Goal: Task Accomplishment & Management: Manage account settings

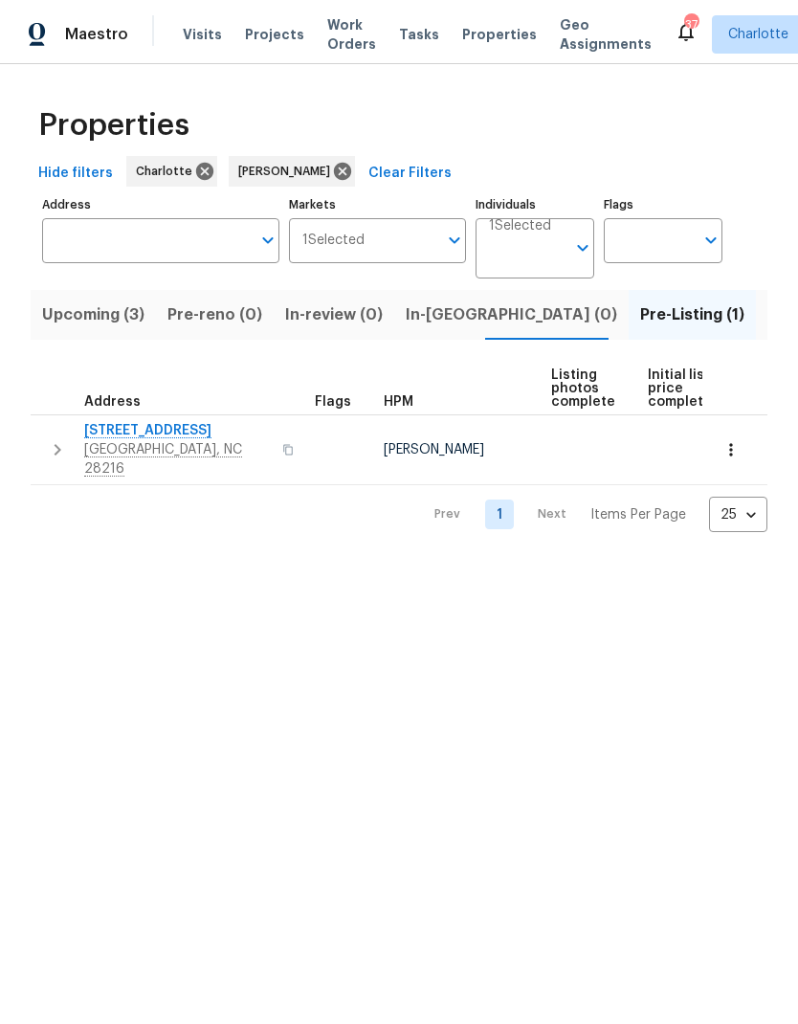
scroll to position [0, 37]
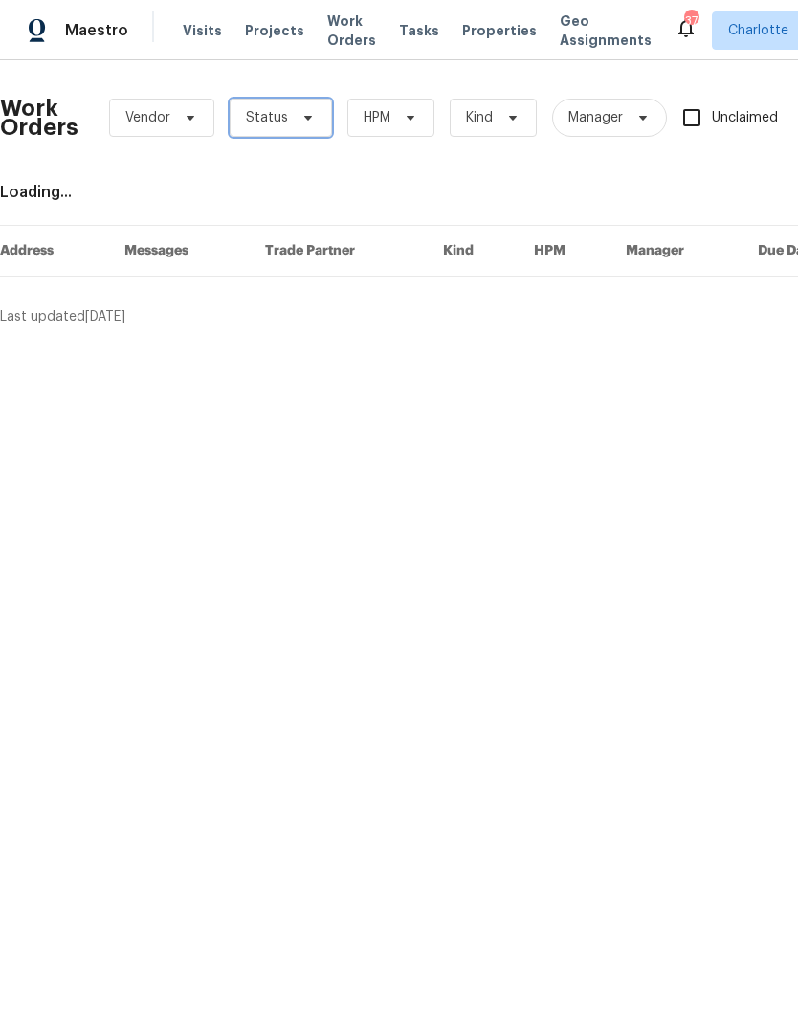
click at [295, 119] on span at bounding box center [305, 117] width 21 height 15
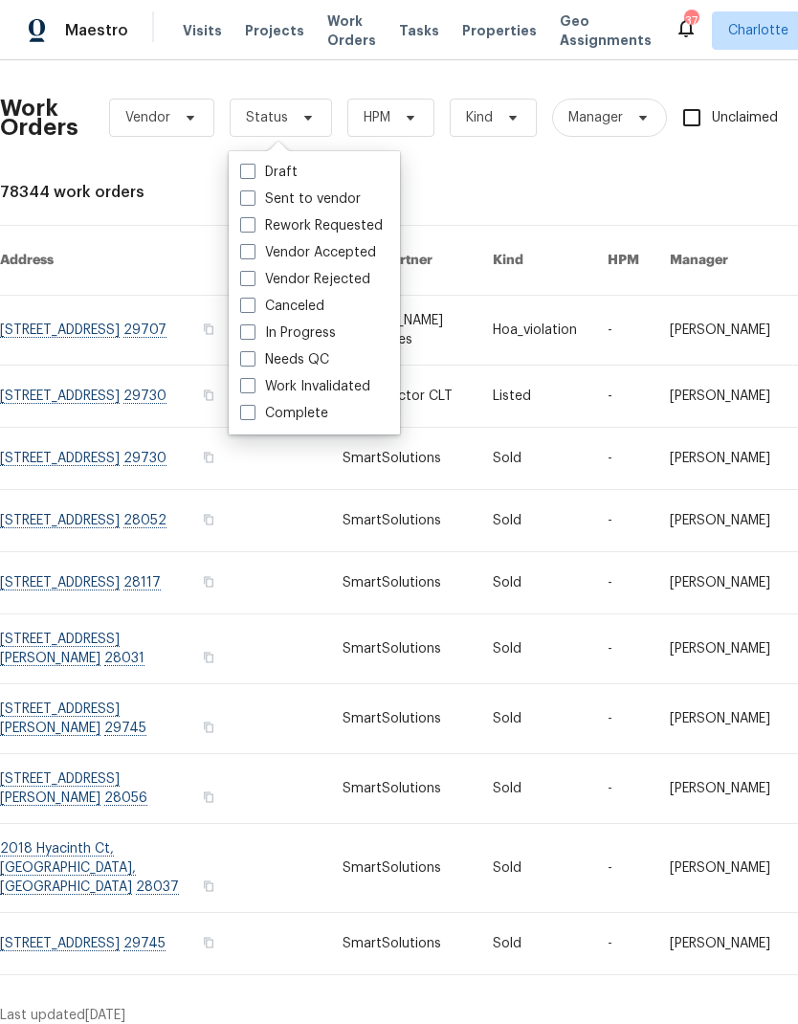
click at [311, 362] on label "Needs QC" at bounding box center [284, 359] width 89 height 19
click at [253, 362] on input "Needs QC" at bounding box center [246, 356] width 12 height 12
checkbox input "true"
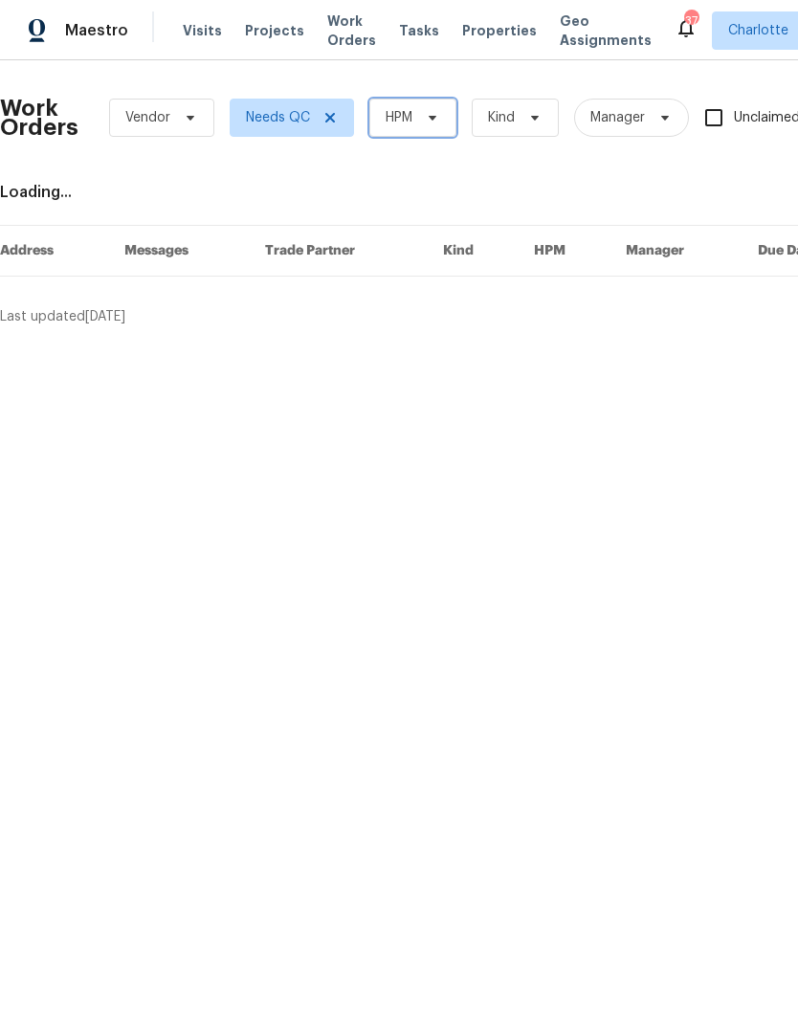
click at [423, 130] on span "HPM" at bounding box center [412, 118] width 87 height 38
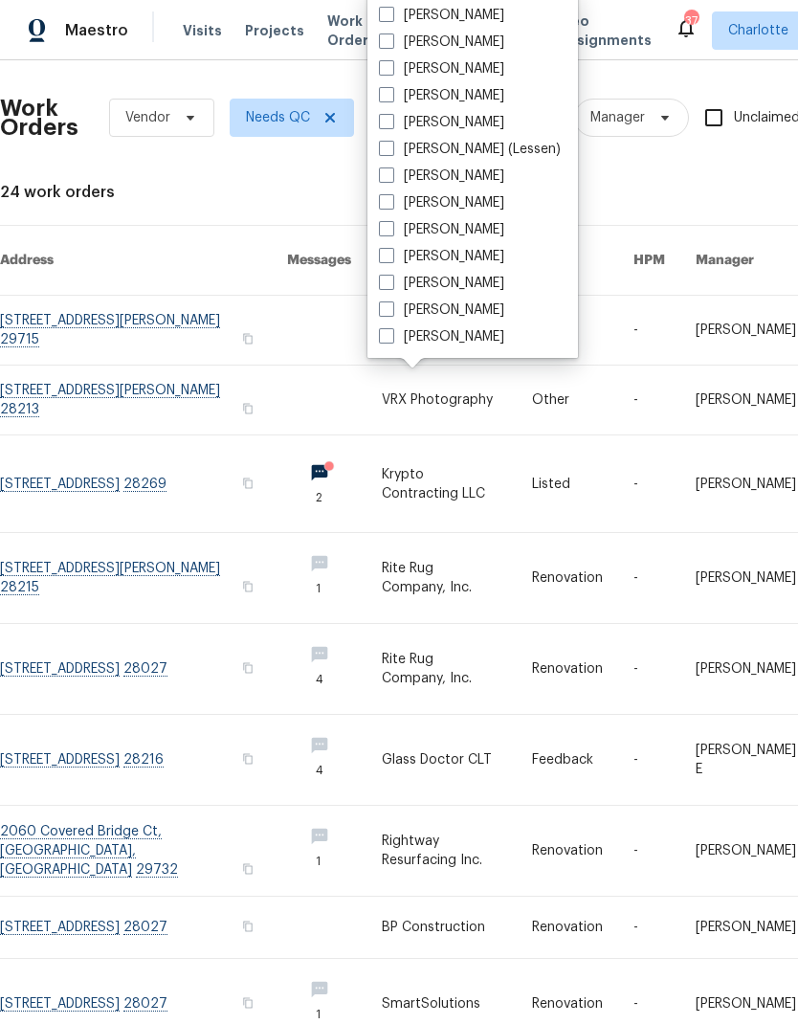
scroll to position [237, 0]
click at [468, 343] on label "[PERSON_NAME]" at bounding box center [441, 336] width 125 height 19
click at [391, 340] on input "[PERSON_NAME]" at bounding box center [385, 333] width 12 height 12
checkbox input "true"
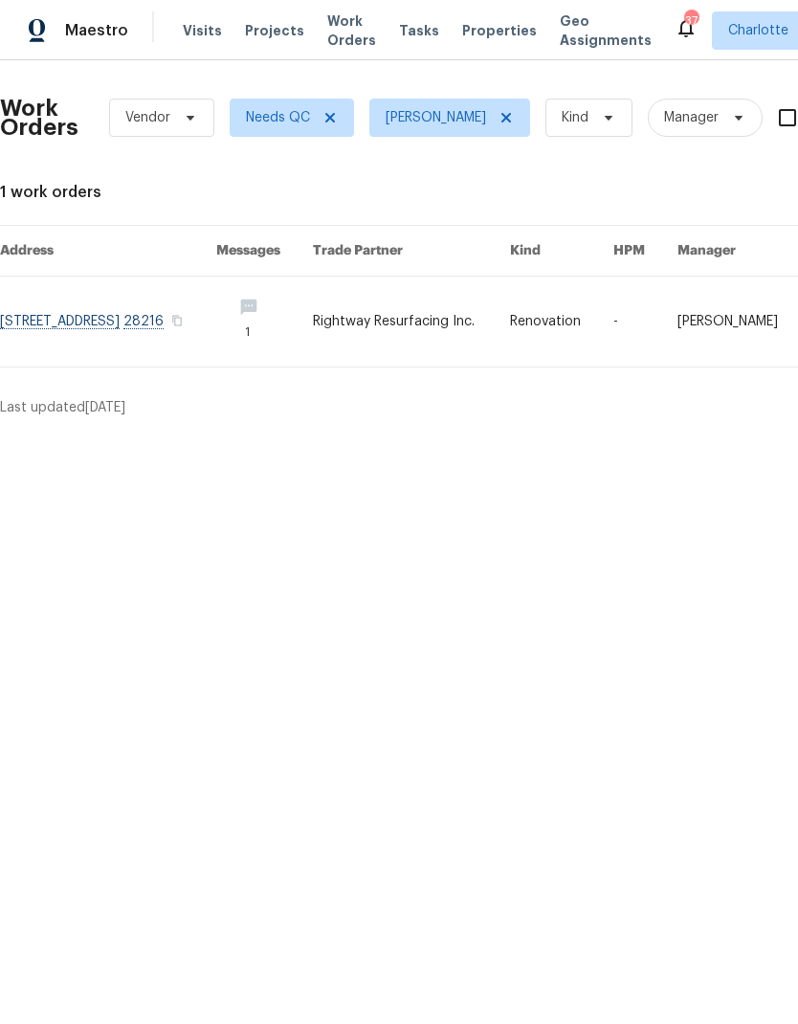
click at [149, 333] on link at bounding box center [108, 321] width 216 height 90
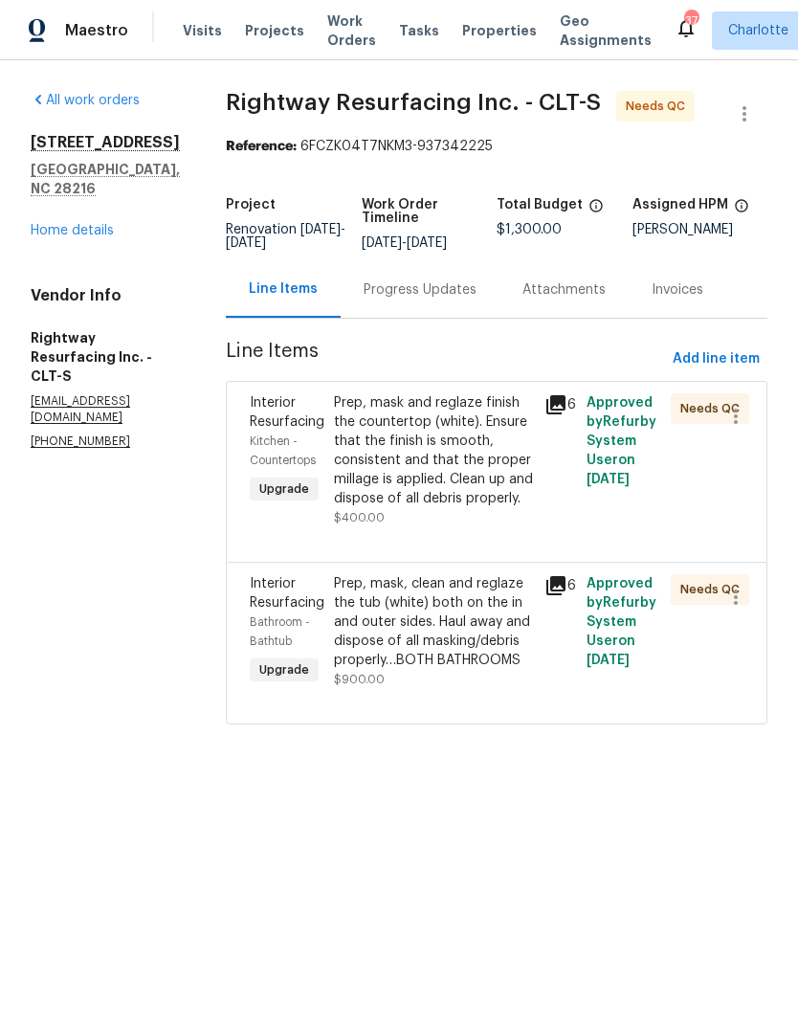
click at [471, 426] on div "Prep, mask and reglaze finish the countertop (white). Ensure that the finish is…" at bounding box center [433, 450] width 199 height 115
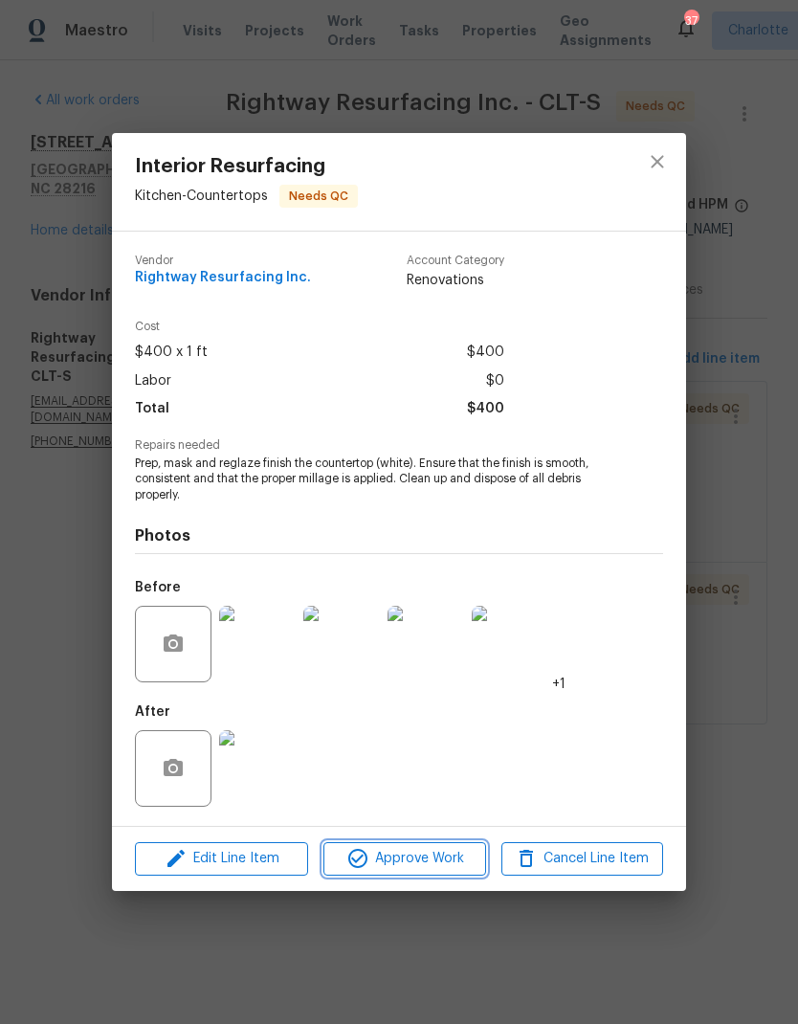
click at [441, 873] on button "Approve Work" at bounding box center [404, 858] width 162 height 33
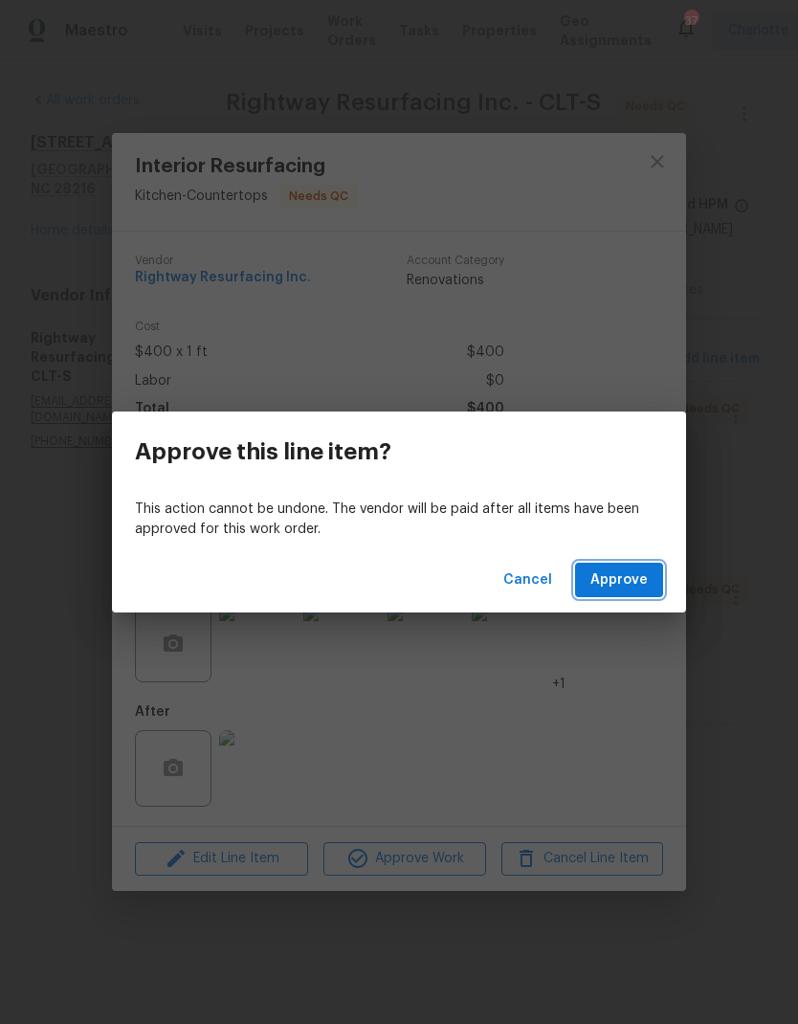
click at [627, 577] on span "Approve" at bounding box center [618, 580] width 57 height 24
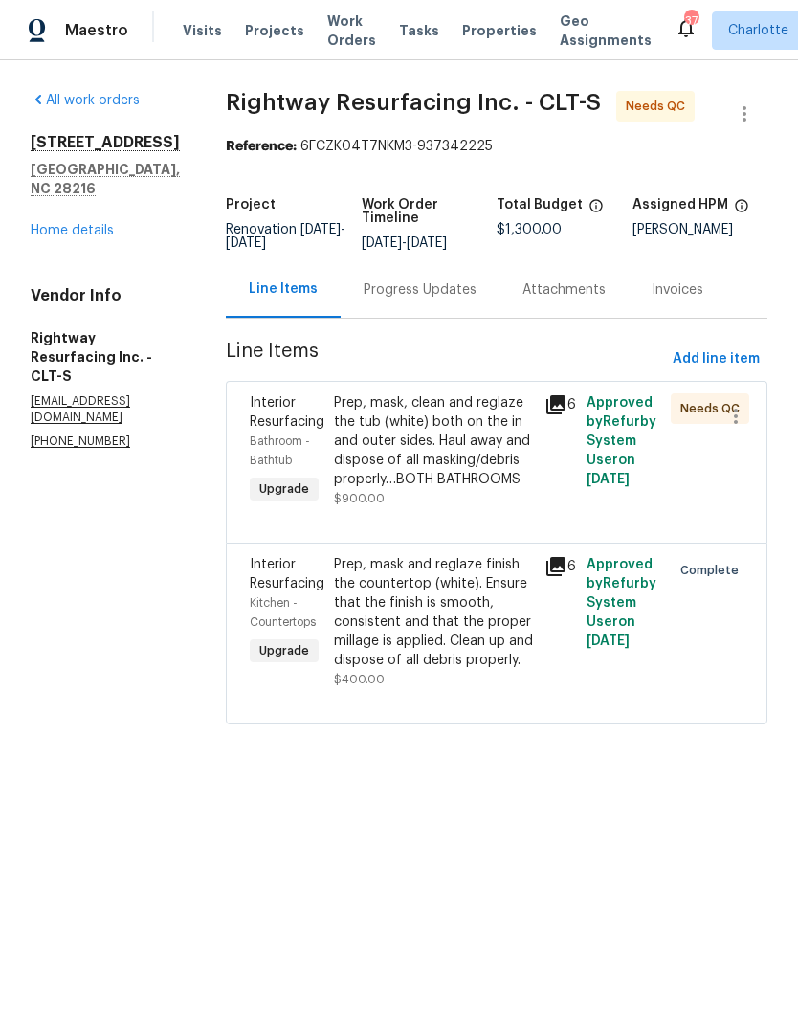
click at [493, 633] on div "Prep, mask and reglaze finish the countertop (white). Ensure that the finish is…" at bounding box center [433, 612] width 199 height 115
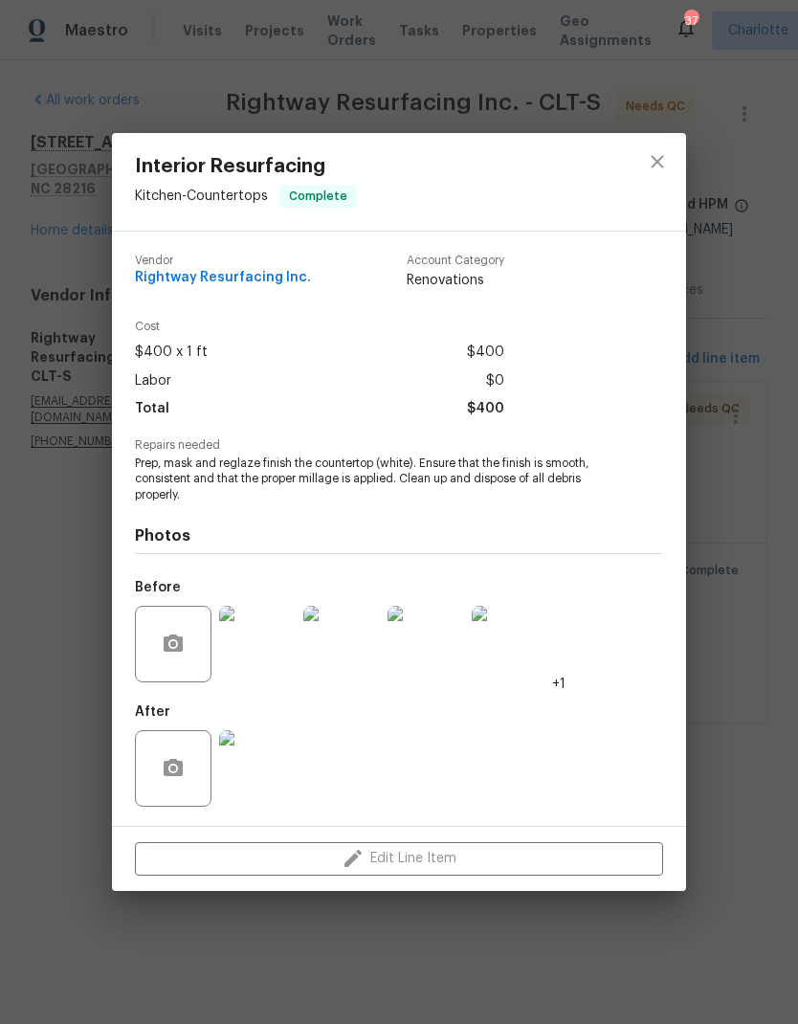
click at [258, 772] on img at bounding box center [257, 768] width 77 height 77
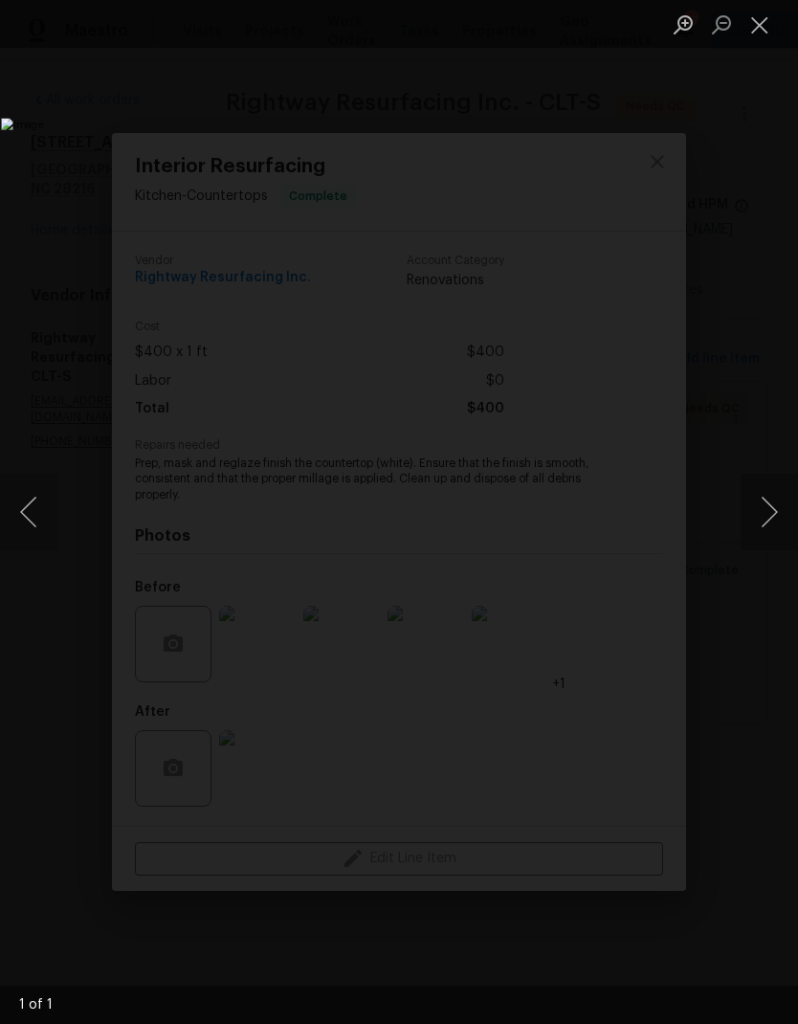
click at [754, 36] on button "Close lightbox" at bounding box center [760, 24] width 38 height 33
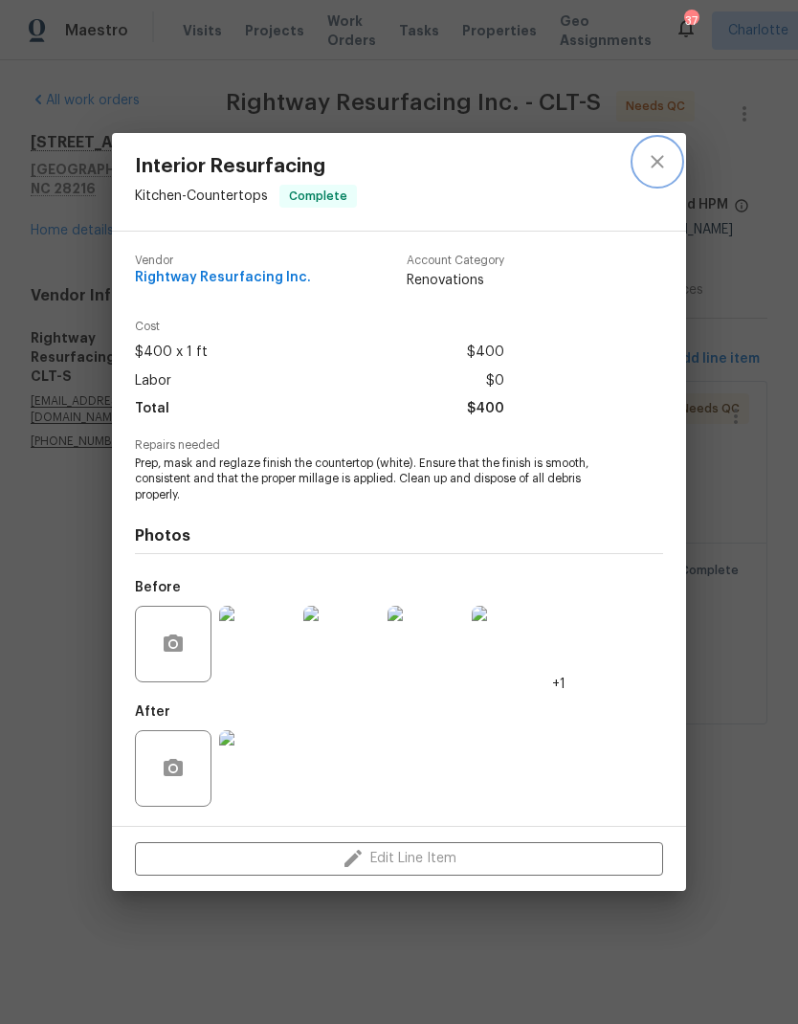
click at [661, 173] on button "close" at bounding box center [657, 162] width 46 height 46
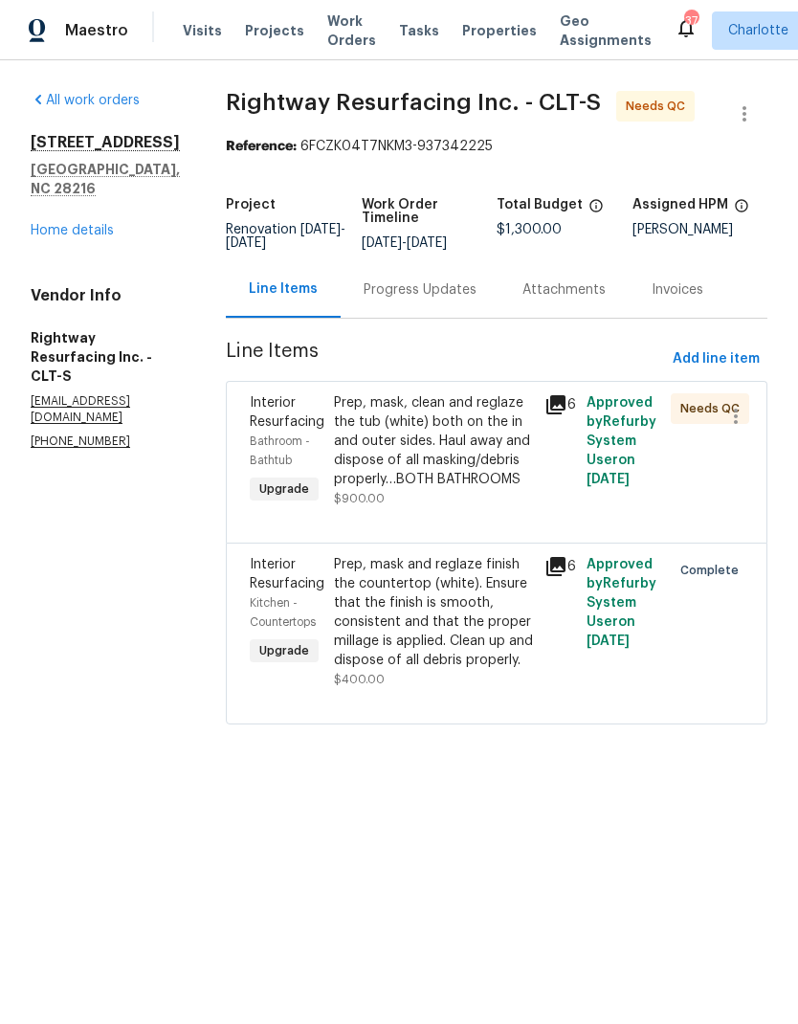
click at [485, 576] on div "Interior Resurfacing Kitchen - Countertops Upgrade Prep, mask and reglaze finis…" at bounding box center [497, 633] width 542 height 182
click at [519, 632] on div "Prep, mask and reglaze finish the countertop (white). Ensure that the finish is…" at bounding box center [433, 612] width 199 height 115
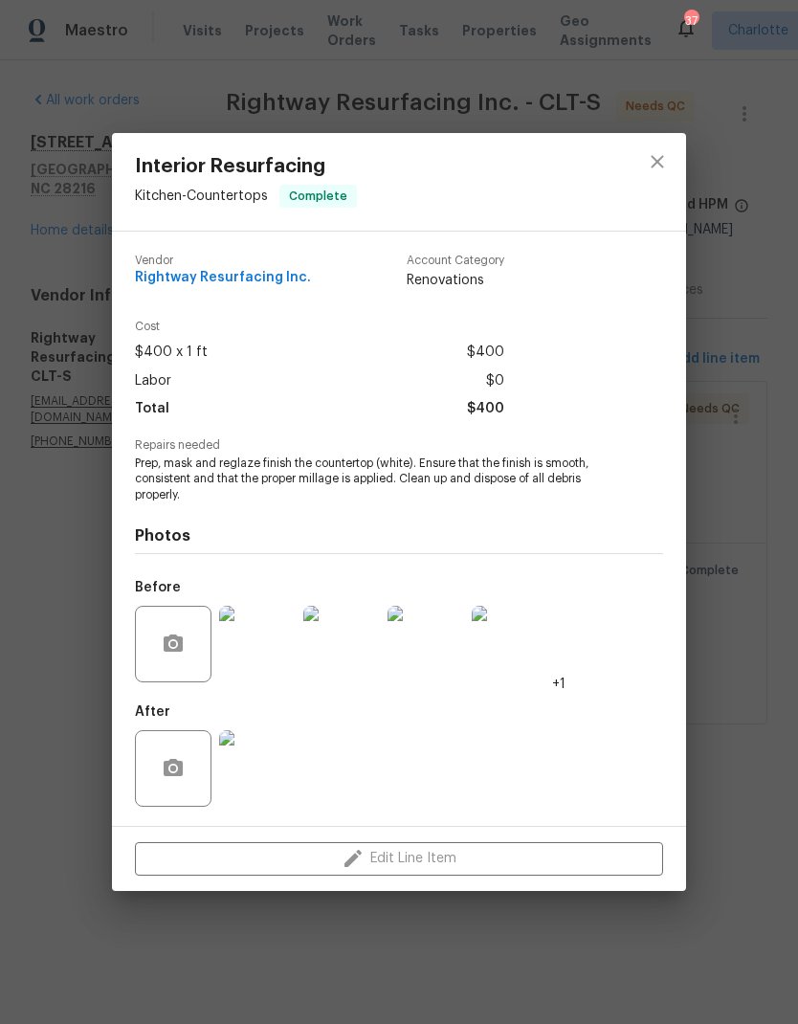
click at [277, 623] on img at bounding box center [257, 644] width 77 height 77
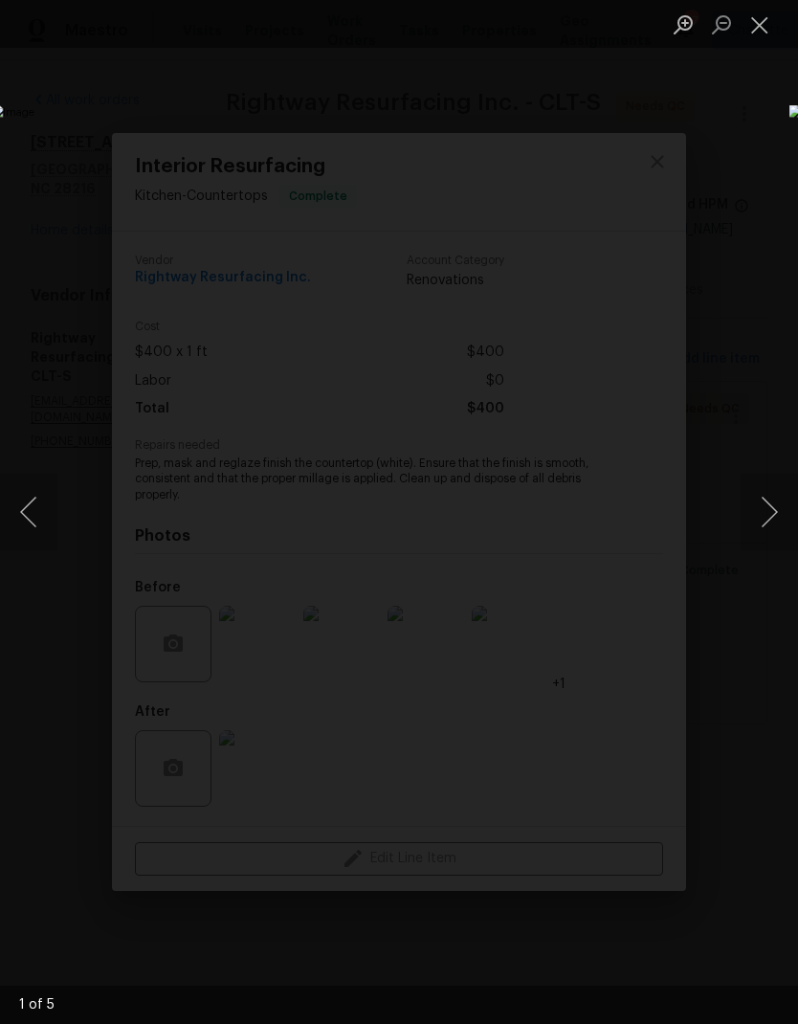
click at [749, 508] on button "Next image" at bounding box center [769, 512] width 57 height 77
click at [756, 513] on button "Next image" at bounding box center [769, 512] width 57 height 77
click at [761, 514] on button "Next image" at bounding box center [769, 512] width 57 height 77
click at [762, 515] on button "Next image" at bounding box center [769, 512] width 57 height 77
click at [759, 512] on button "Next image" at bounding box center [769, 512] width 57 height 77
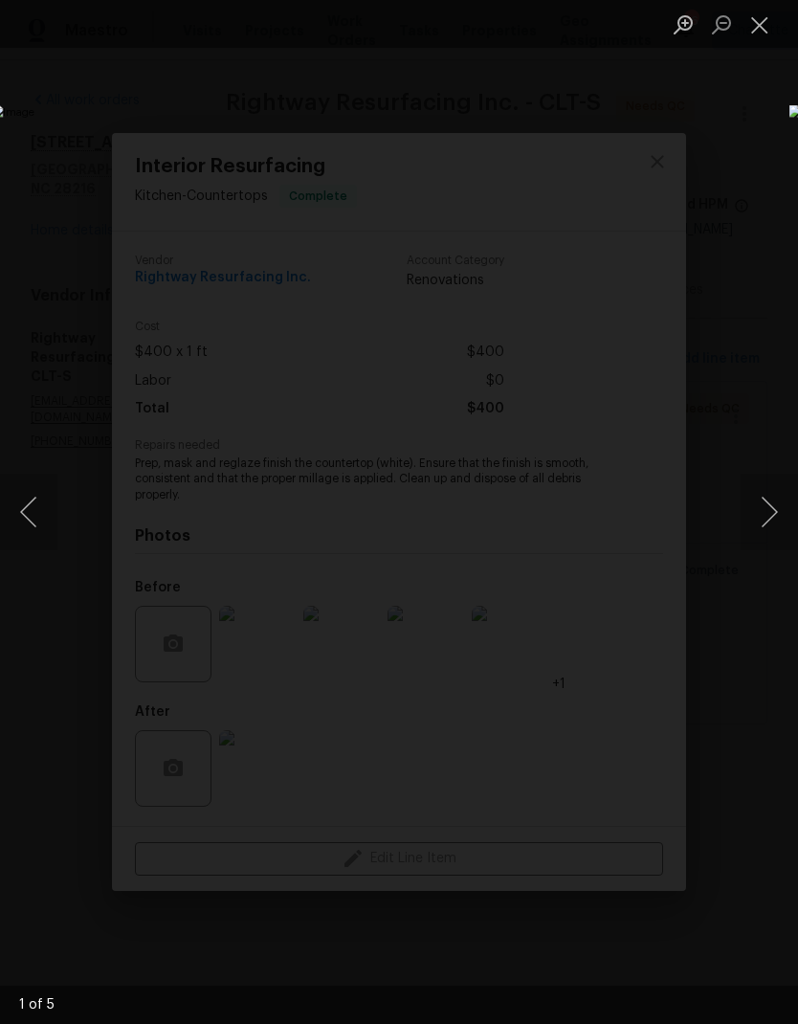
click at [755, 40] on button "Close lightbox" at bounding box center [760, 24] width 38 height 33
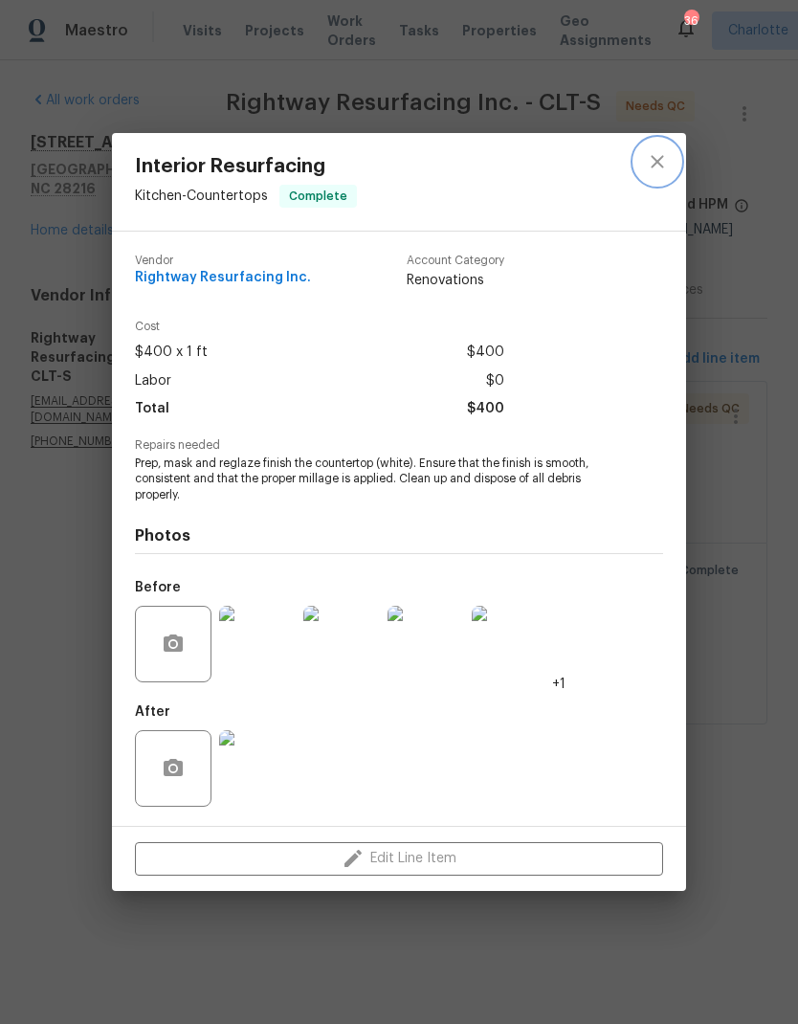
click at [667, 166] on icon "close" at bounding box center [657, 161] width 23 height 23
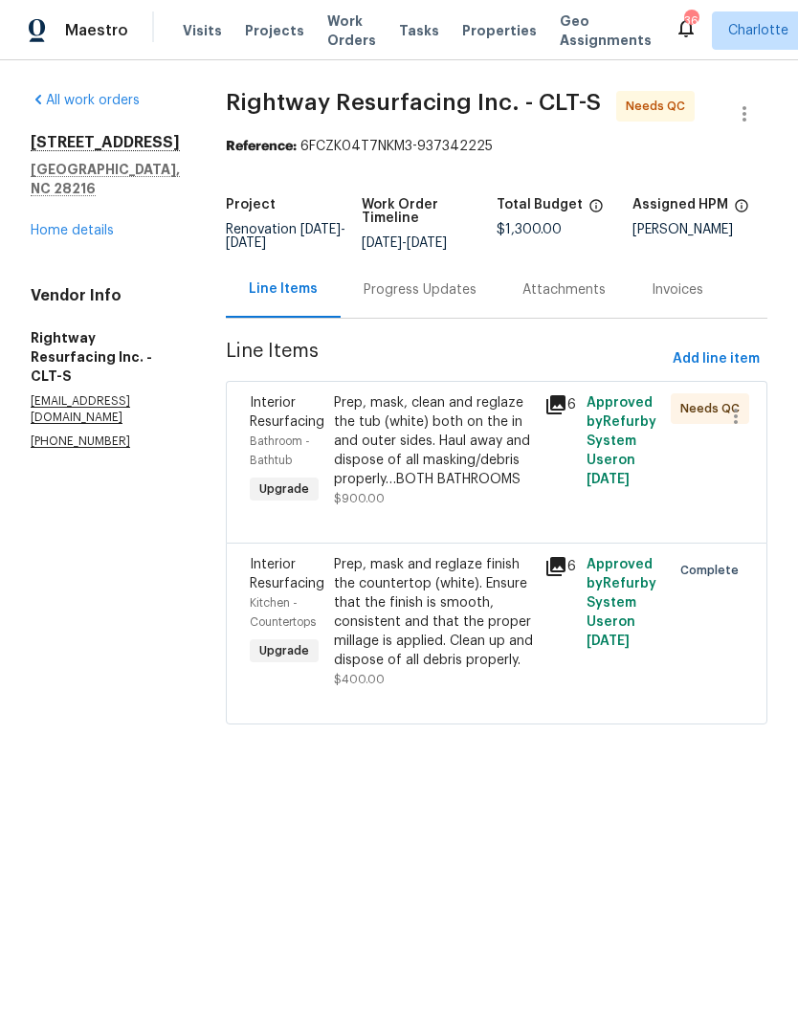
click at [497, 460] on div "Prep, mask, clean and reglaze the tub (white) both on the in and outer sides. H…" at bounding box center [433, 441] width 199 height 96
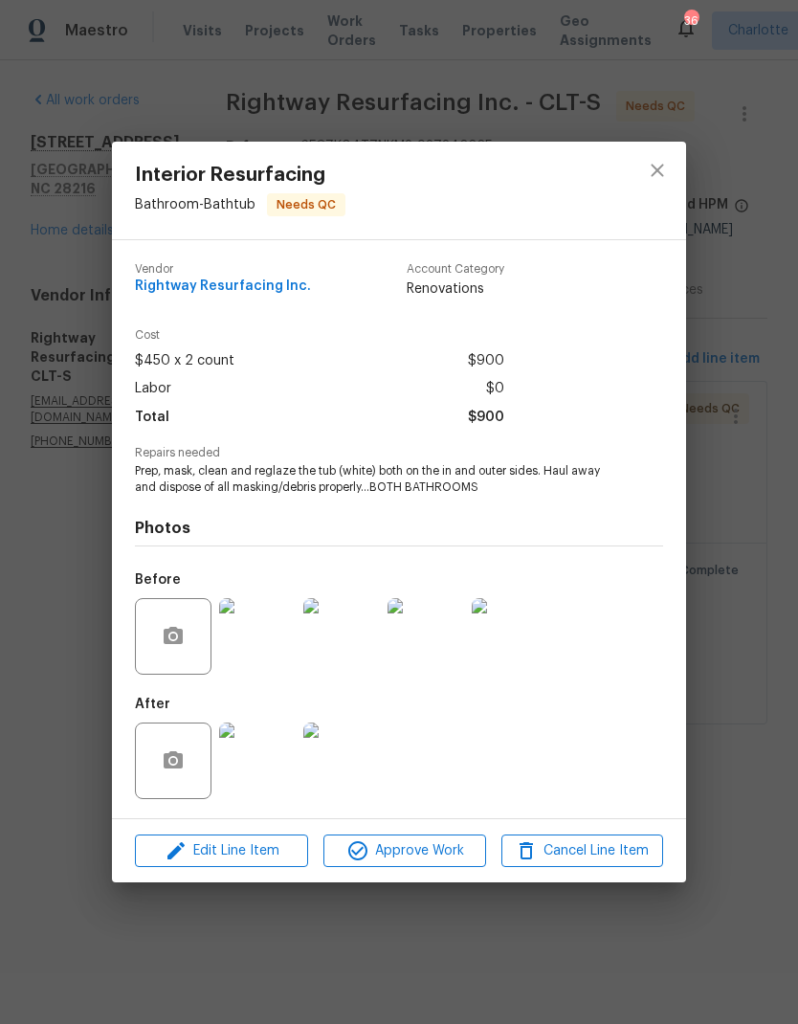
click at [275, 640] on img at bounding box center [257, 636] width 77 height 77
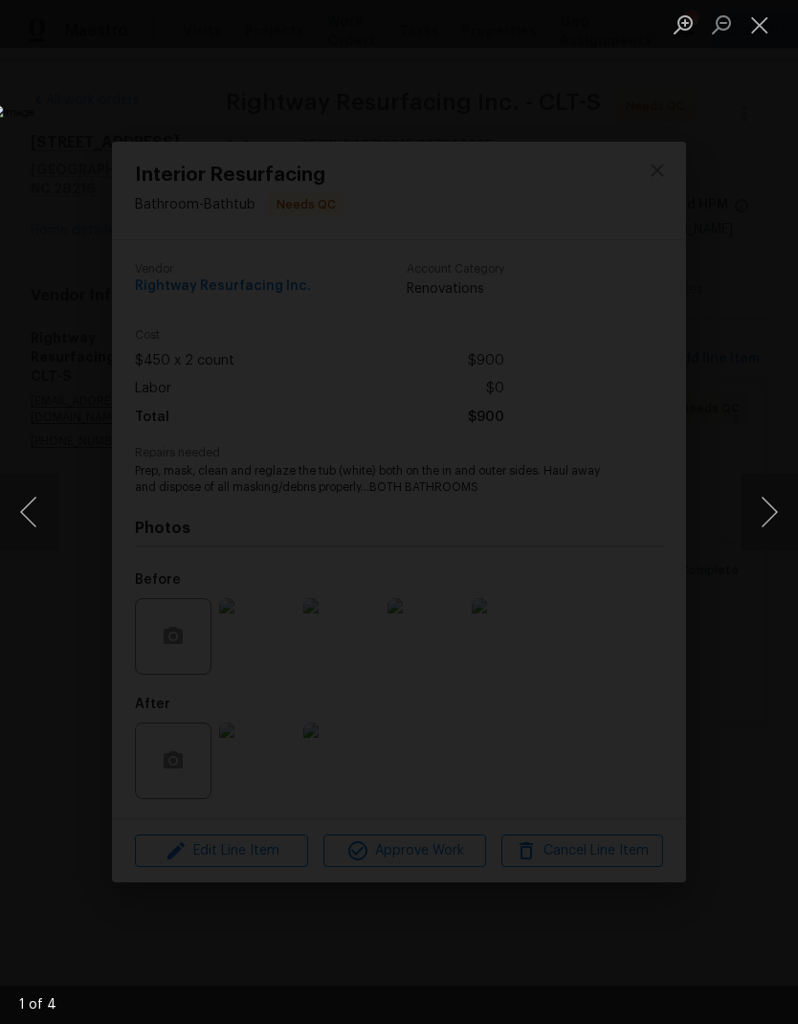
click at [746, 515] on button "Next image" at bounding box center [769, 512] width 57 height 77
click at [749, 516] on button "Next image" at bounding box center [769, 512] width 57 height 77
click at [744, 532] on button "Next image" at bounding box center [769, 512] width 57 height 77
click at [747, 530] on button "Next image" at bounding box center [769, 512] width 57 height 77
click at [763, 38] on button "Close lightbox" at bounding box center [760, 24] width 38 height 33
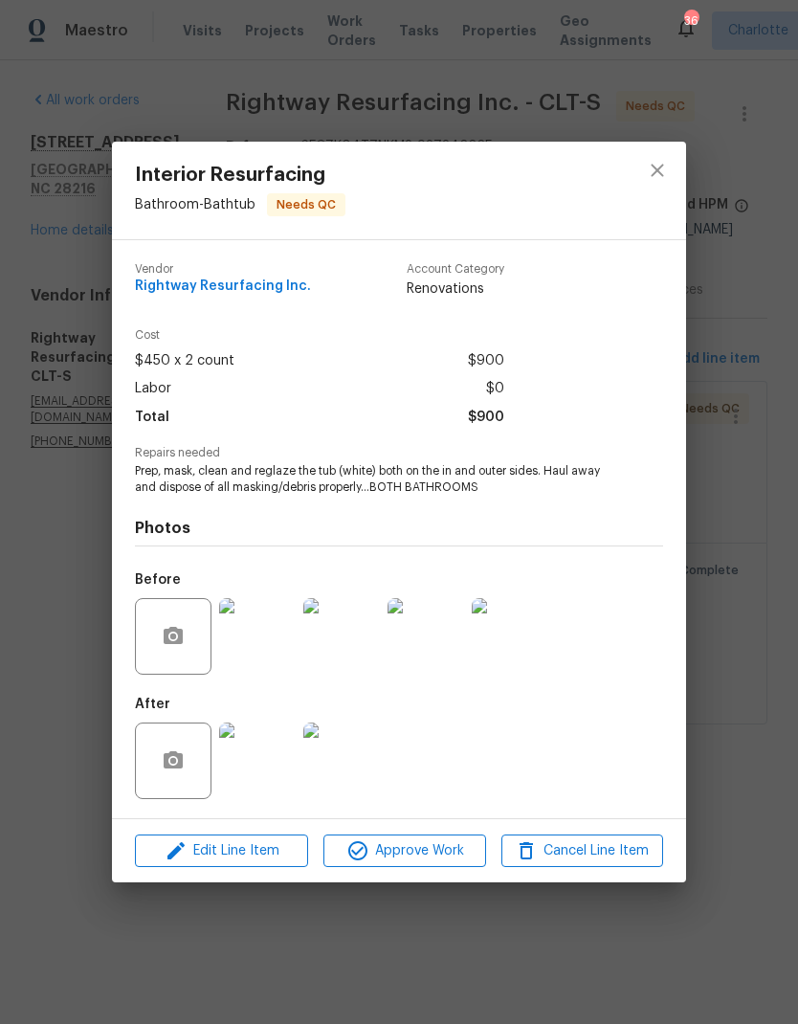
click at [256, 778] on img at bounding box center [257, 760] width 77 height 77
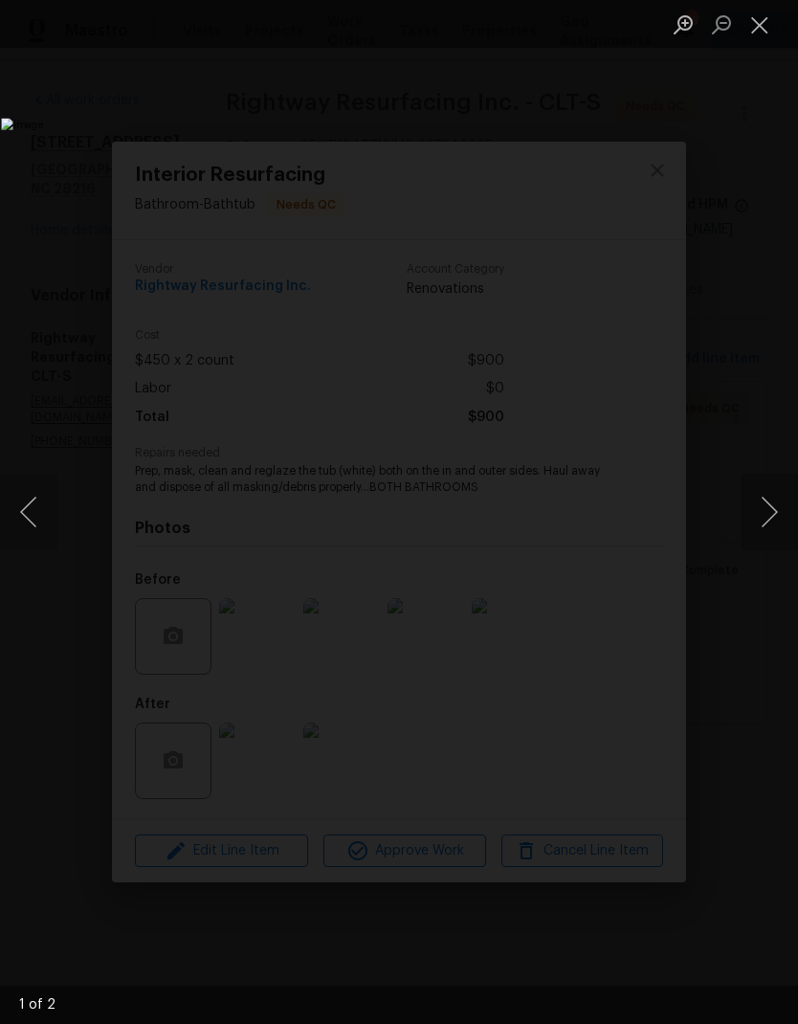
click at [769, 520] on button "Next image" at bounding box center [769, 512] width 57 height 77
click at [749, 41] on button "Close lightbox" at bounding box center [760, 24] width 38 height 33
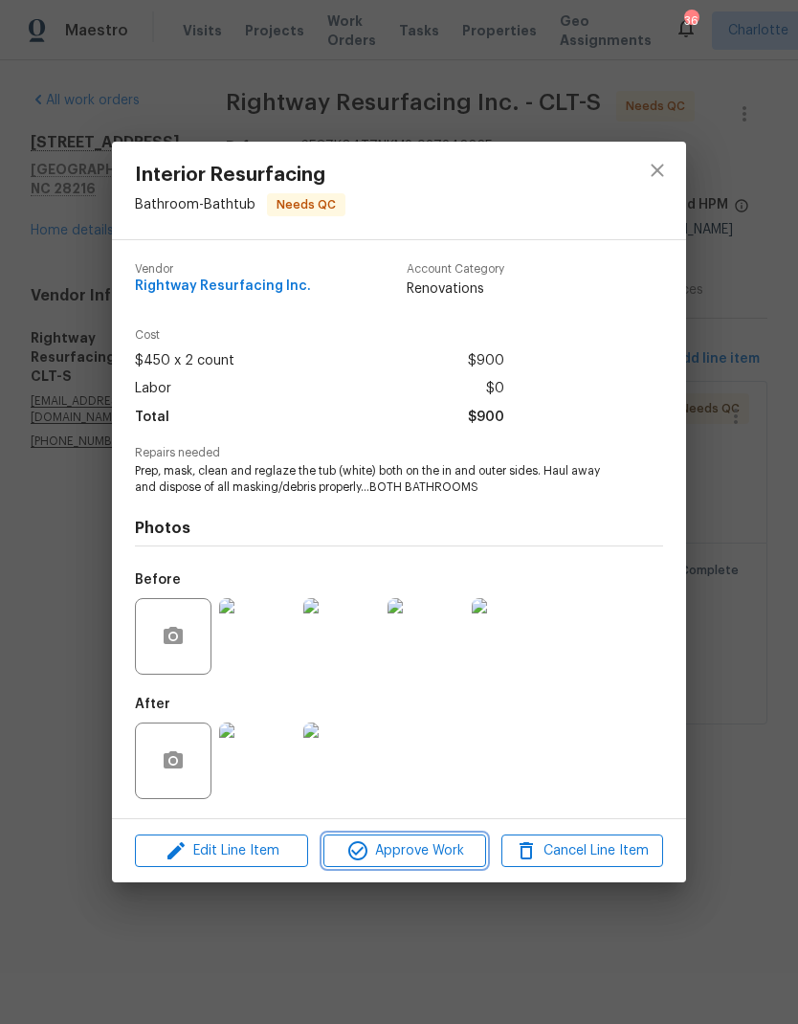
click at [426, 855] on span "Approve Work" at bounding box center [404, 851] width 150 height 24
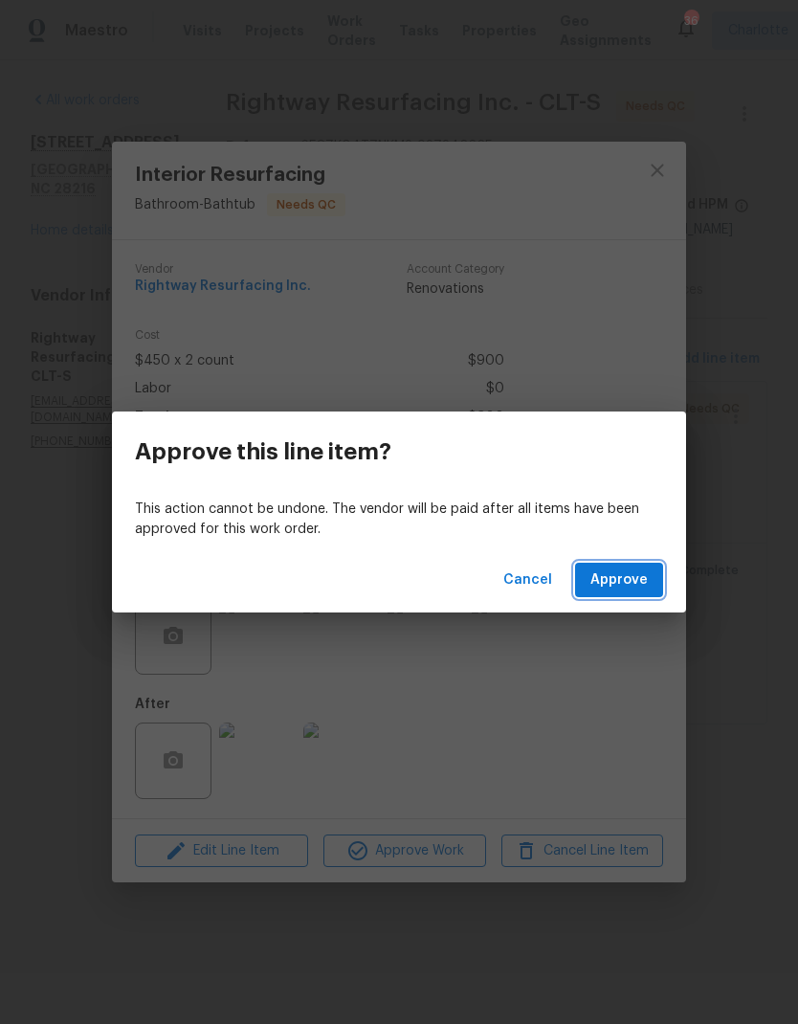
click at [621, 578] on span "Approve" at bounding box center [618, 580] width 57 height 24
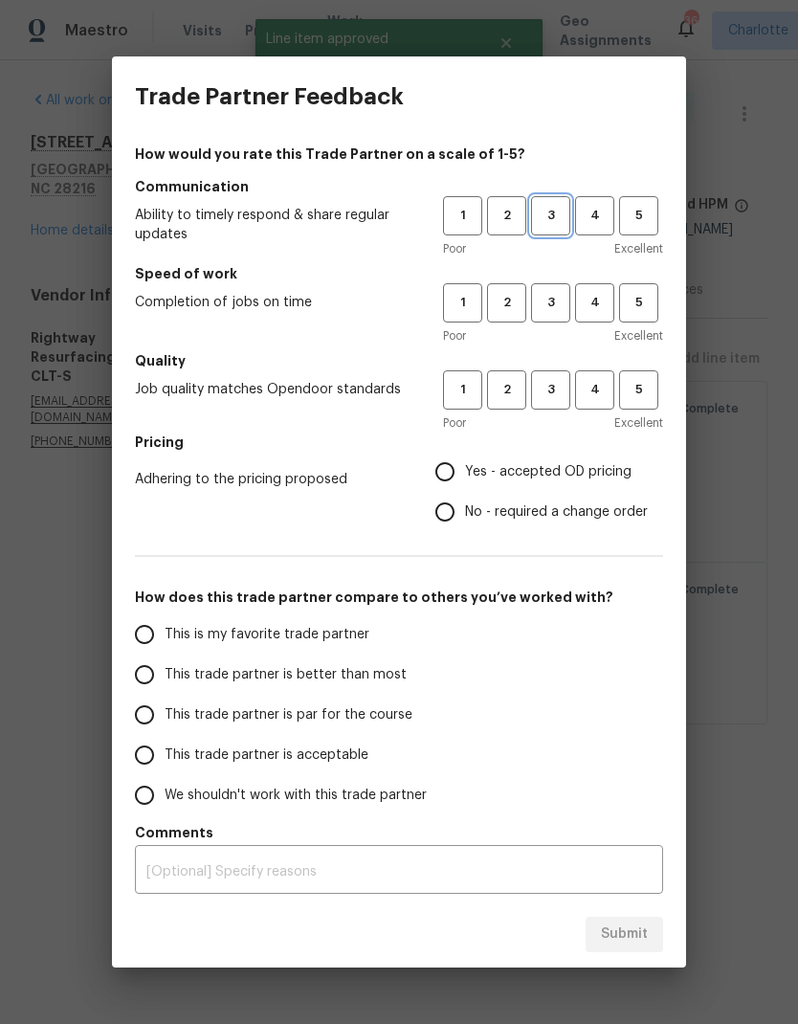
click at [557, 210] on span "3" at bounding box center [550, 216] width 35 height 22
click at [551, 312] on span "3" at bounding box center [550, 303] width 35 height 22
click at [562, 394] on span "3" at bounding box center [550, 390] width 35 height 22
click at [453, 475] on input "Yes - accepted OD pricing" at bounding box center [445, 472] width 40 height 40
radio input "true"
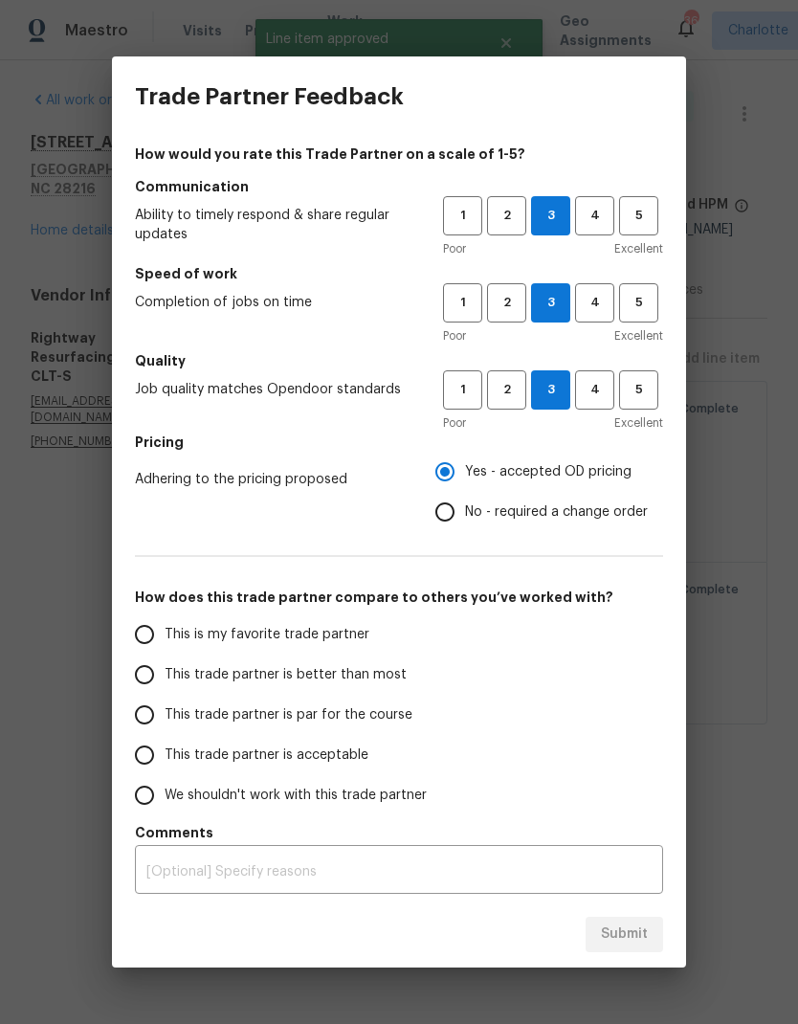
click at [141, 681] on input "This trade partner is better than most" at bounding box center [144, 674] width 40 height 40
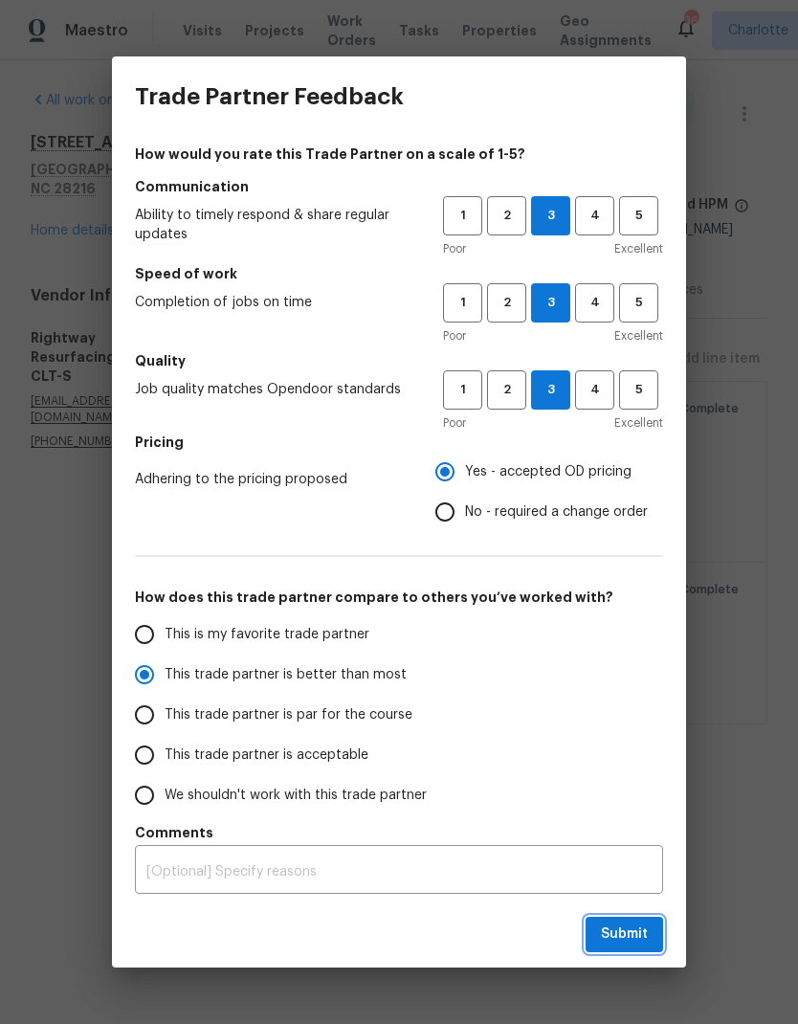
click at [652, 924] on button "Submit" at bounding box center [624, 934] width 77 height 35
radio input "true"
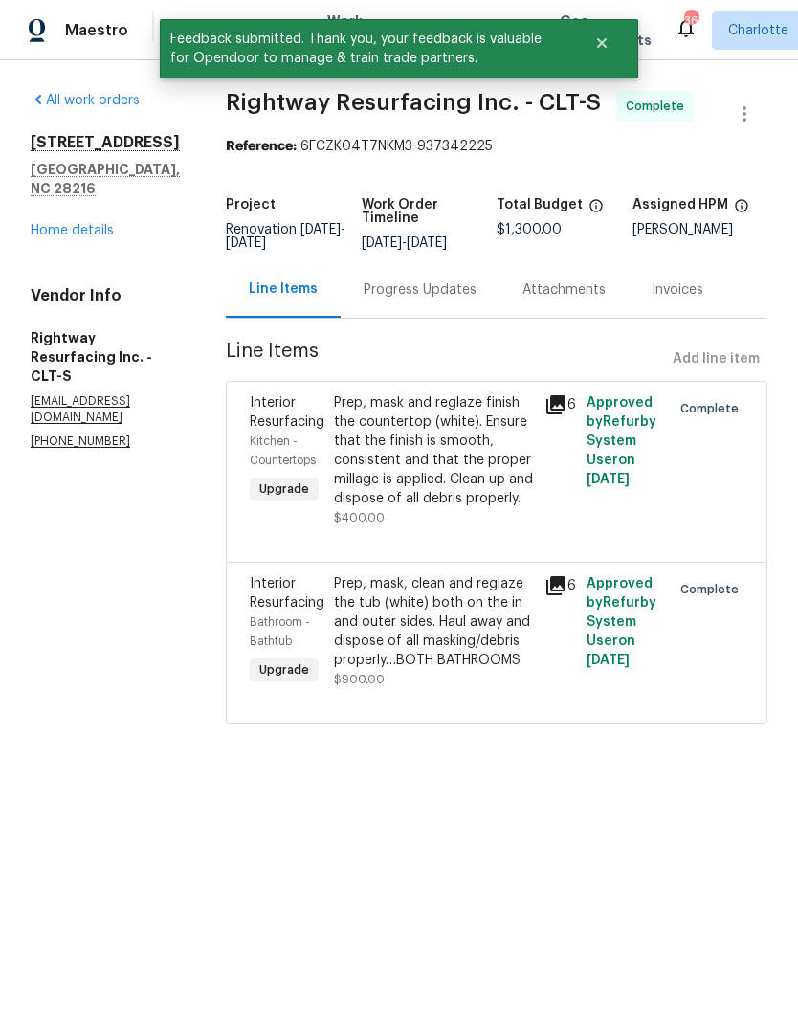
click at [61, 224] on link "Home details" at bounding box center [72, 230] width 83 height 13
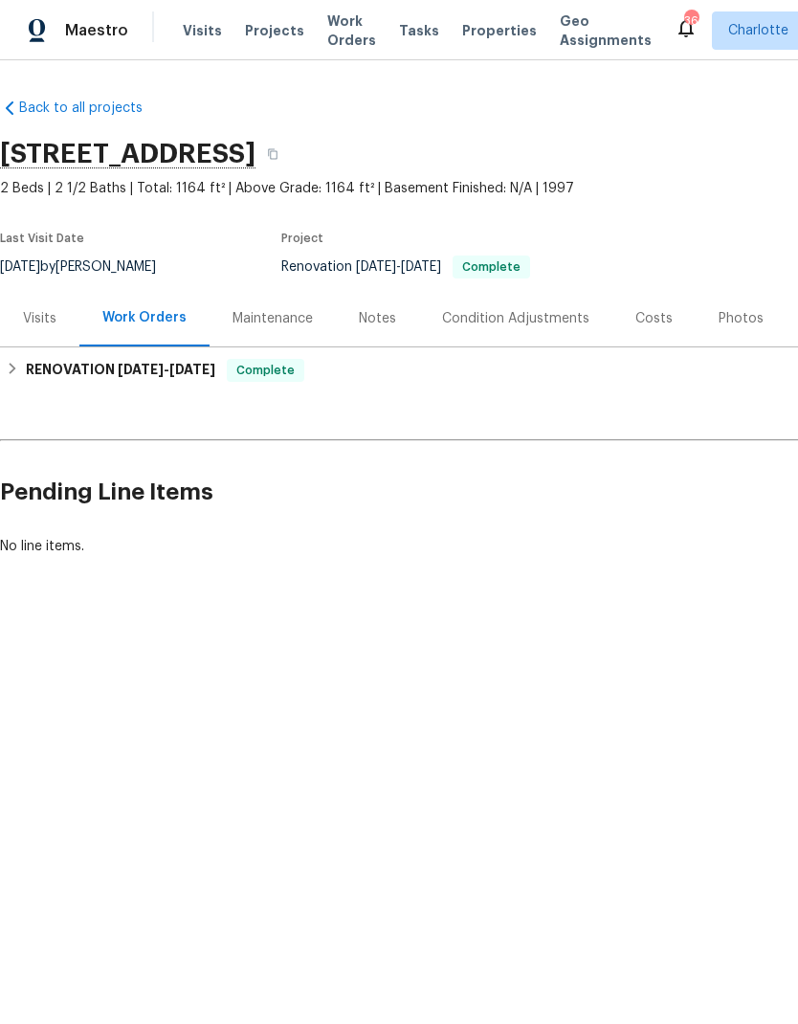
click at [722, 332] on div "Photos" at bounding box center [741, 318] width 91 height 56
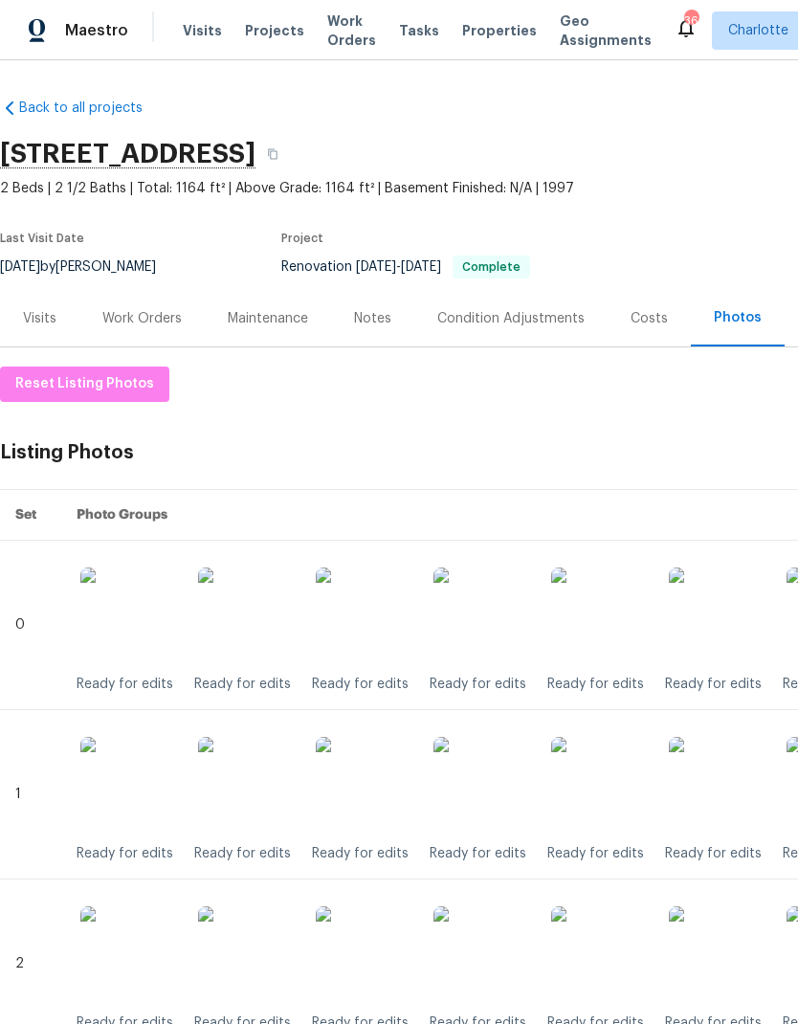
click at [97, 45] on div "Maestro" at bounding box center [64, 30] width 128 height 38
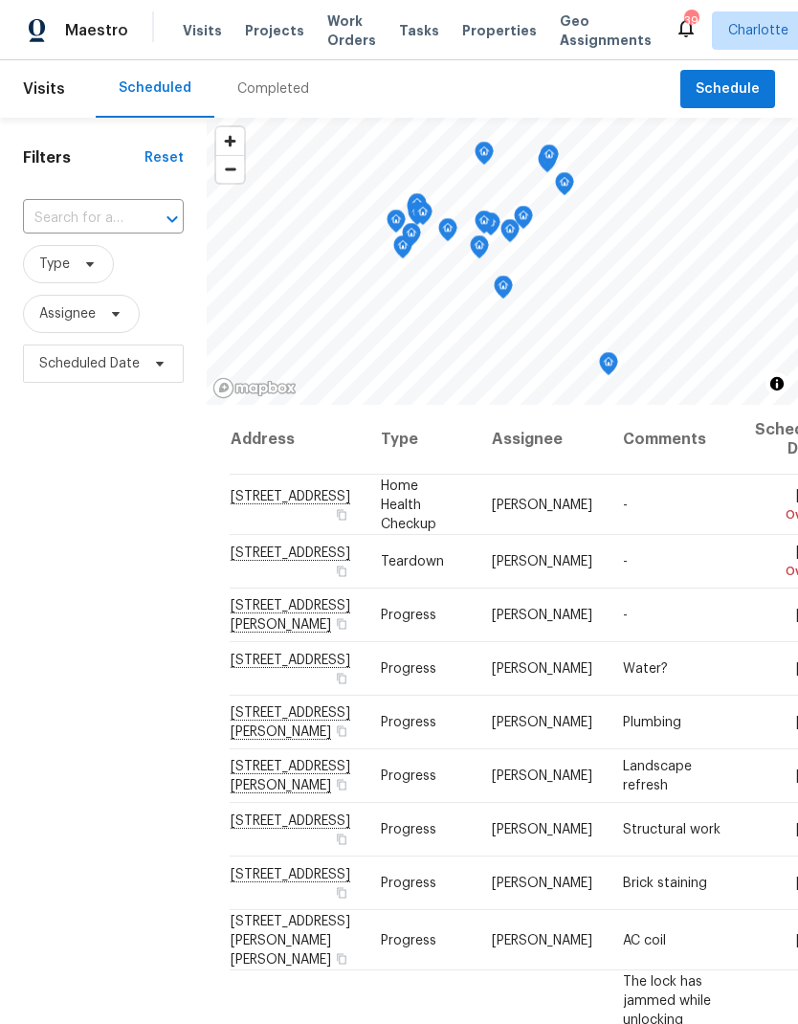
click at [336, 38] on span "Work Orders" at bounding box center [351, 30] width 49 height 38
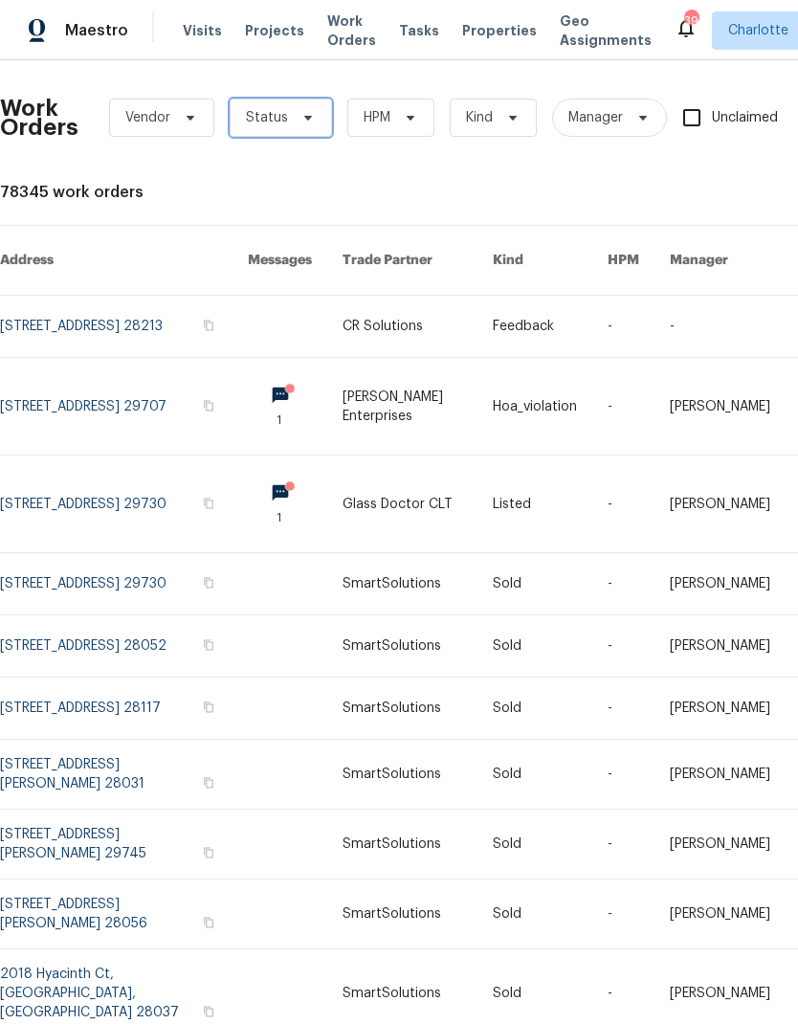
click at [288, 121] on span "Status" at bounding box center [281, 118] width 102 height 38
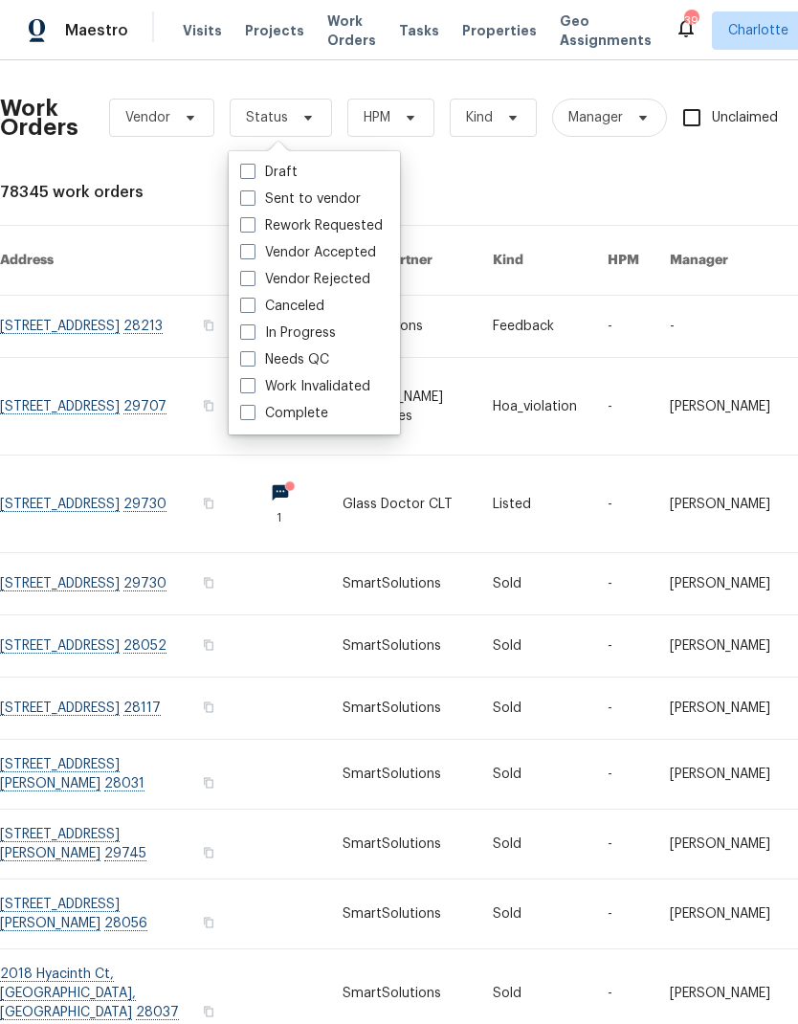
click at [325, 364] on label "Needs QC" at bounding box center [284, 359] width 89 height 19
click at [253, 363] on input "Needs QC" at bounding box center [246, 356] width 12 height 12
checkbox input "true"
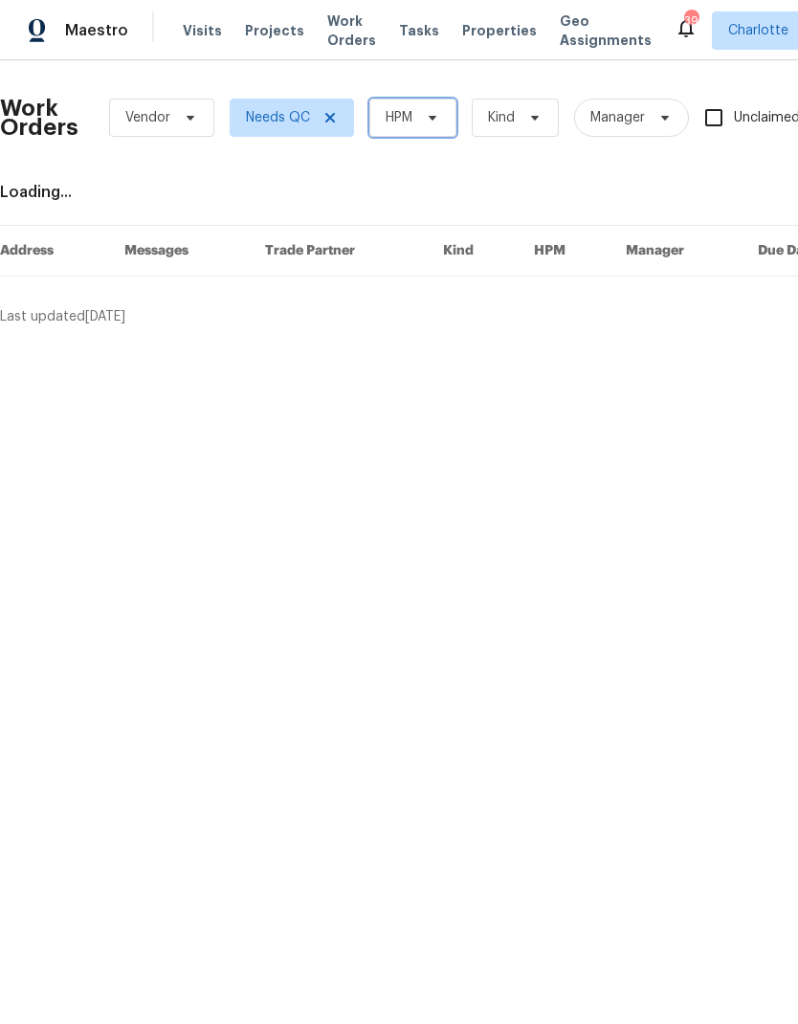
click at [427, 134] on span "HPM" at bounding box center [412, 118] width 87 height 38
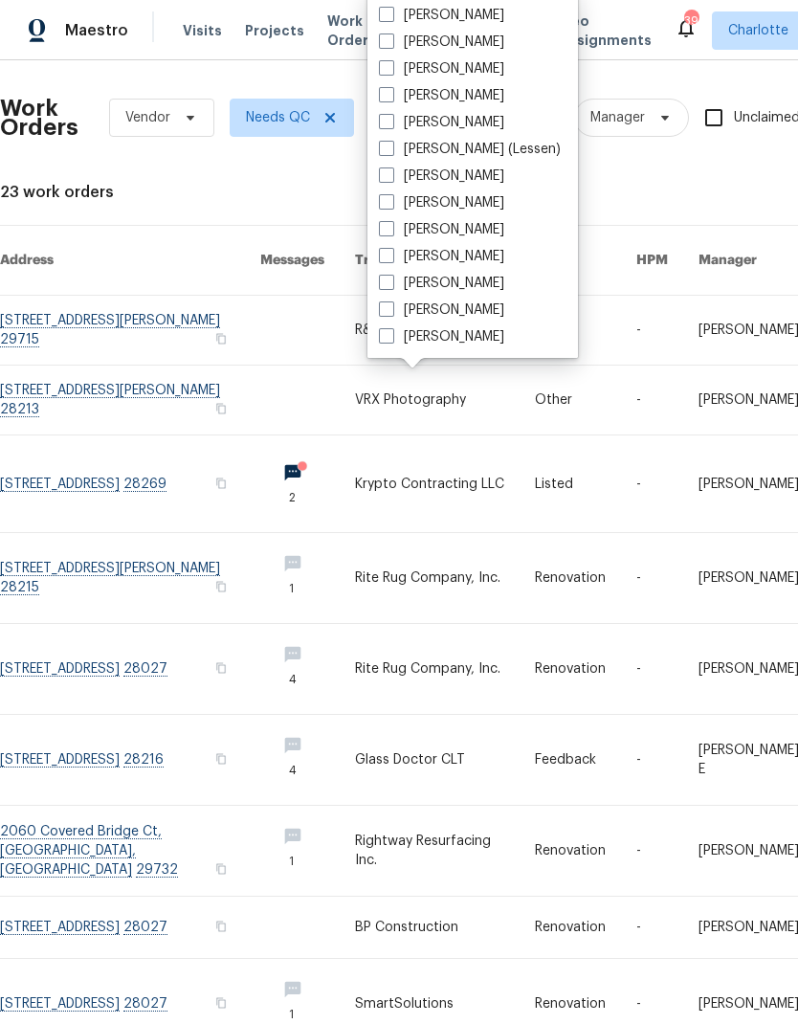
scroll to position [237, 0]
click at [466, 345] on label "[PERSON_NAME]" at bounding box center [441, 336] width 125 height 19
click at [391, 340] on input "[PERSON_NAME]" at bounding box center [385, 333] width 12 height 12
checkbox input "true"
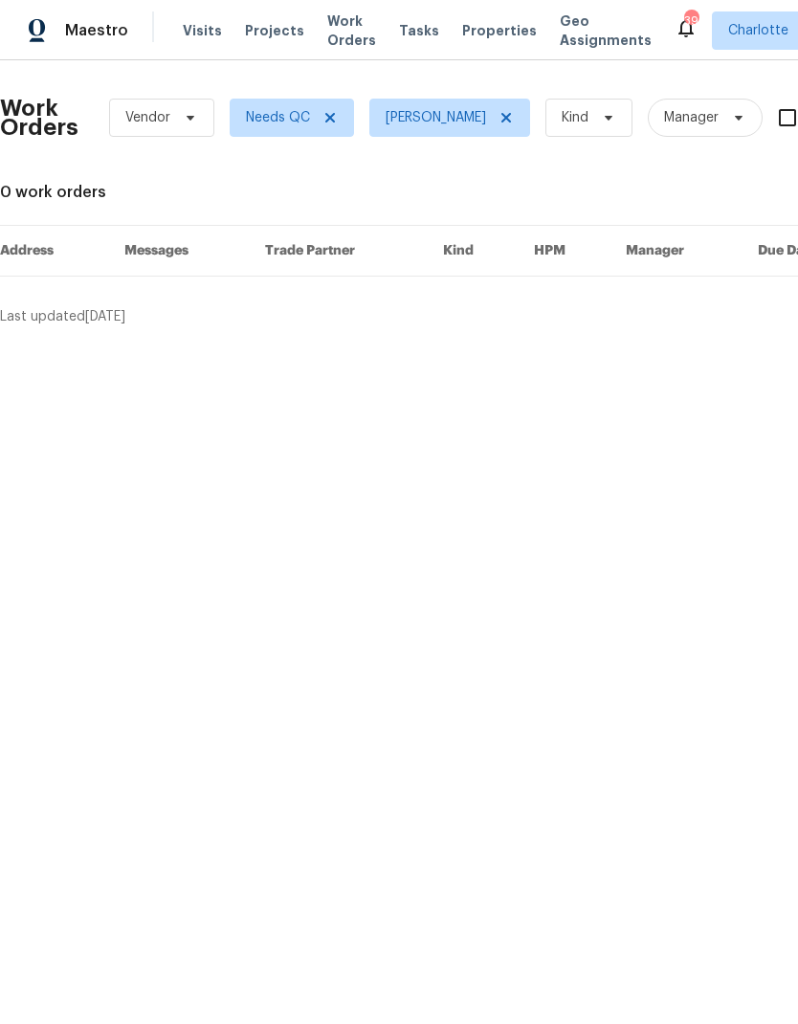
click at [107, 28] on span "Maestro" at bounding box center [96, 30] width 63 height 19
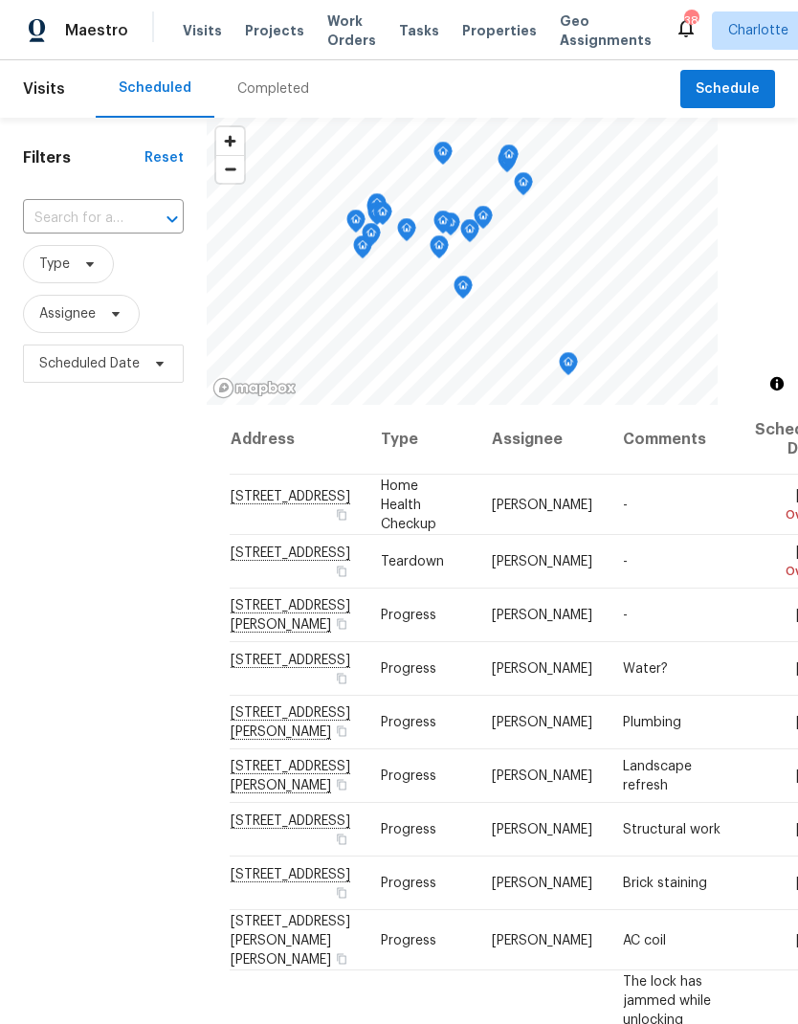
click at [273, 30] on span "Projects" at bounding box center [274, 30] width 59 height 19
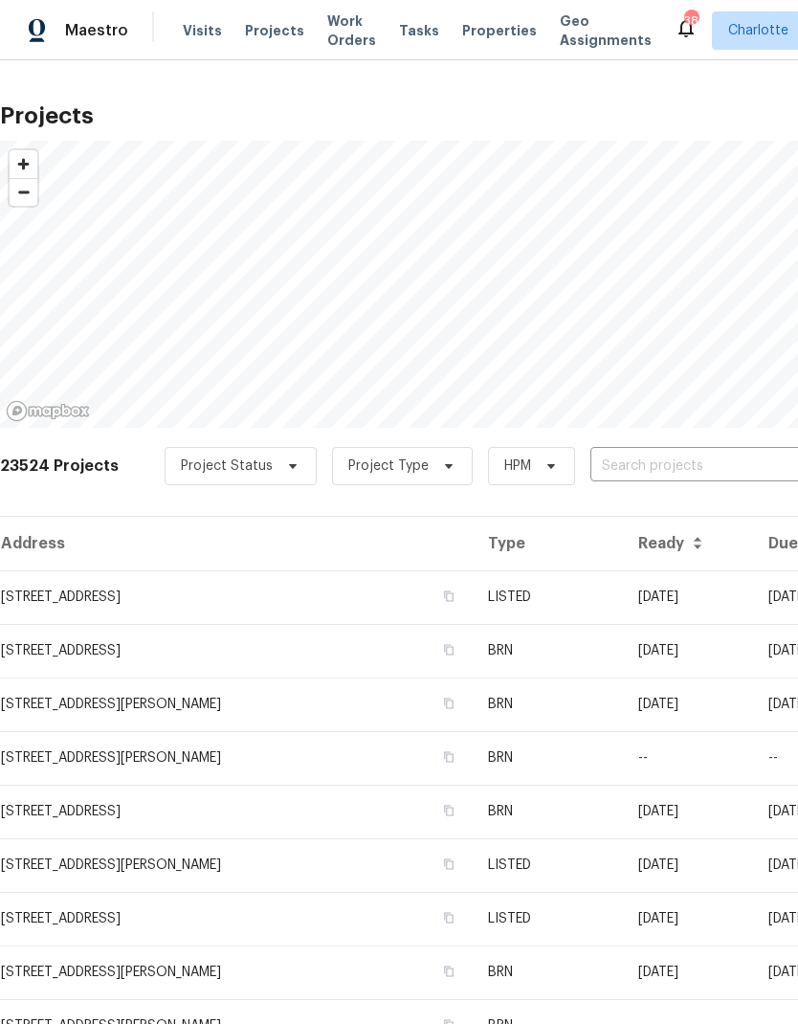
click at [650, 465] on input "text" at bounding box center [699, 467] width 219 height 30
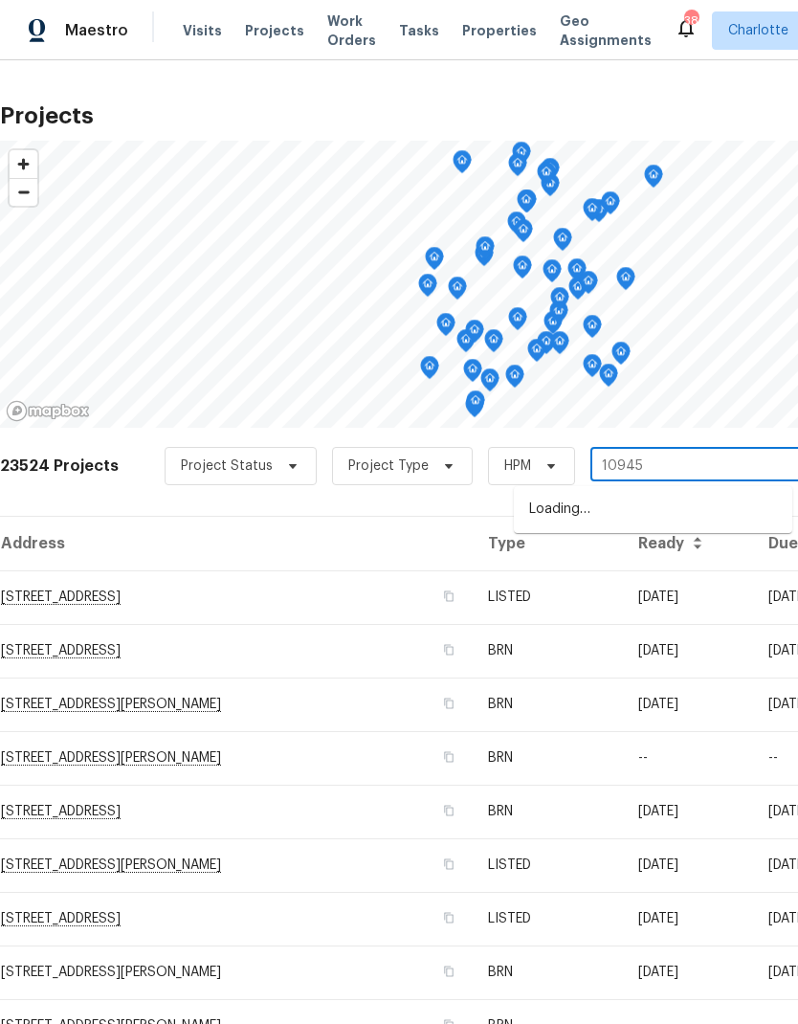
type input "10945"
click at [667, 558] on li "[STREET_ADDRESS]" at bounding box center [653, 541] width 278 height 33
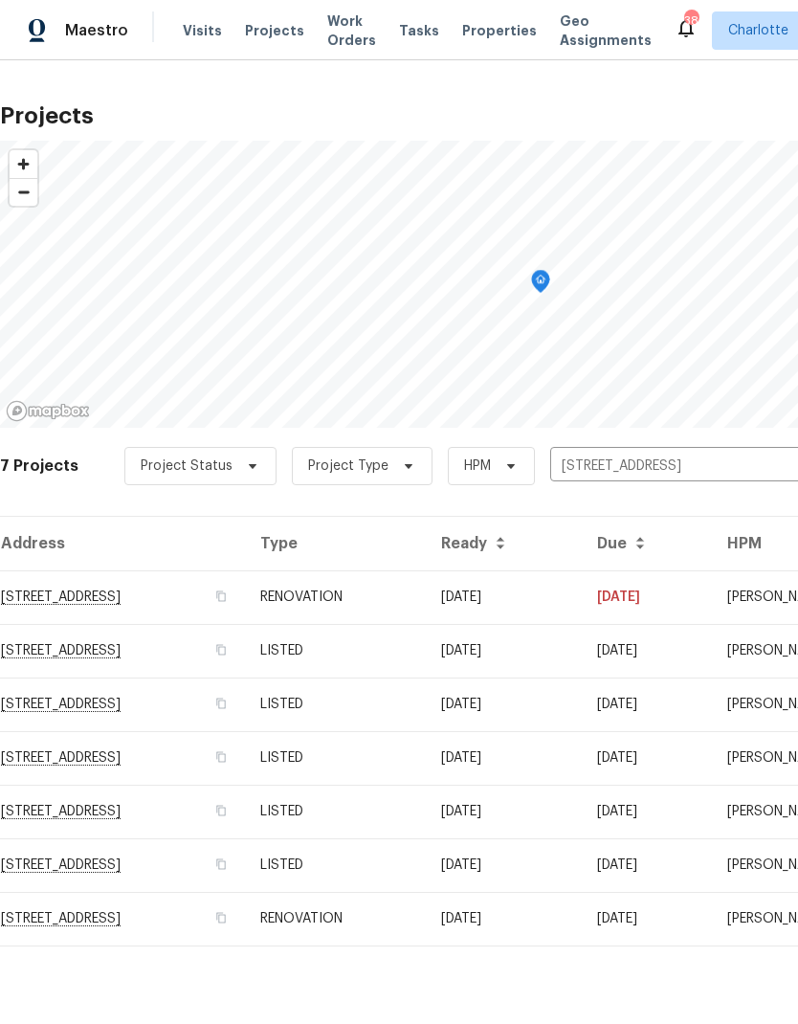
click at [72, 606] on td "[STREET_ADDRESS]" at bounding box center [122, 597] width 245 height 54
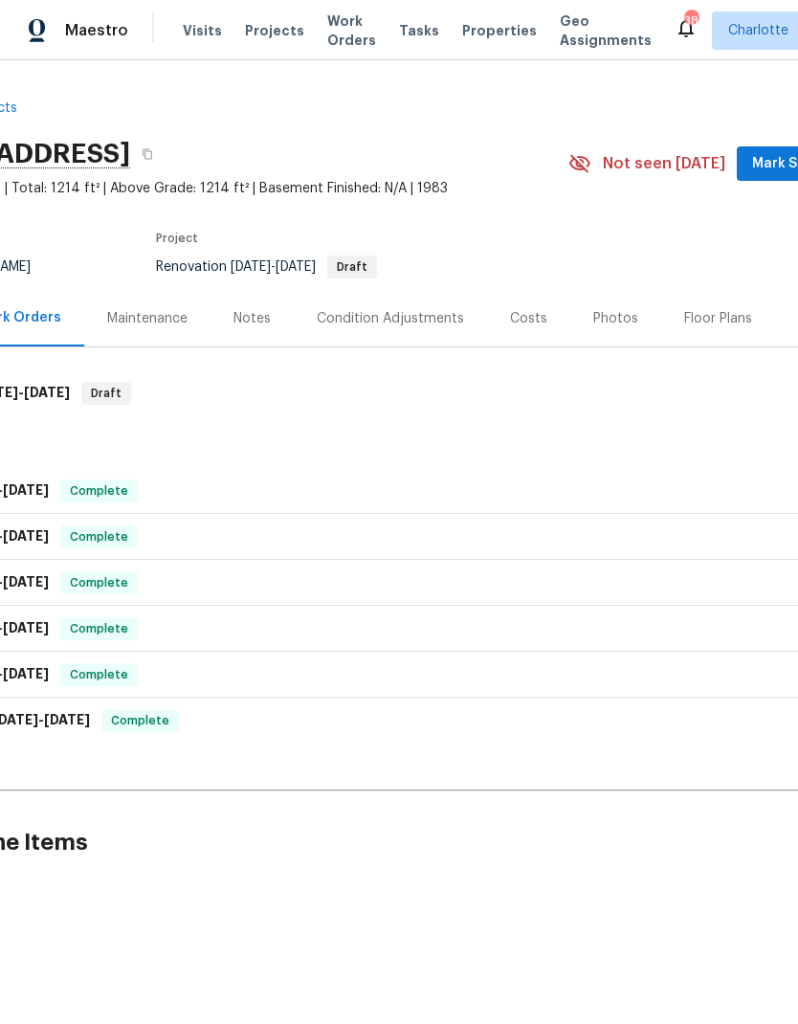
scroll to position [0, 122]
click at [724, 316] on div "Floor Plans" at bounding box center [721, 318] width 68 height 19
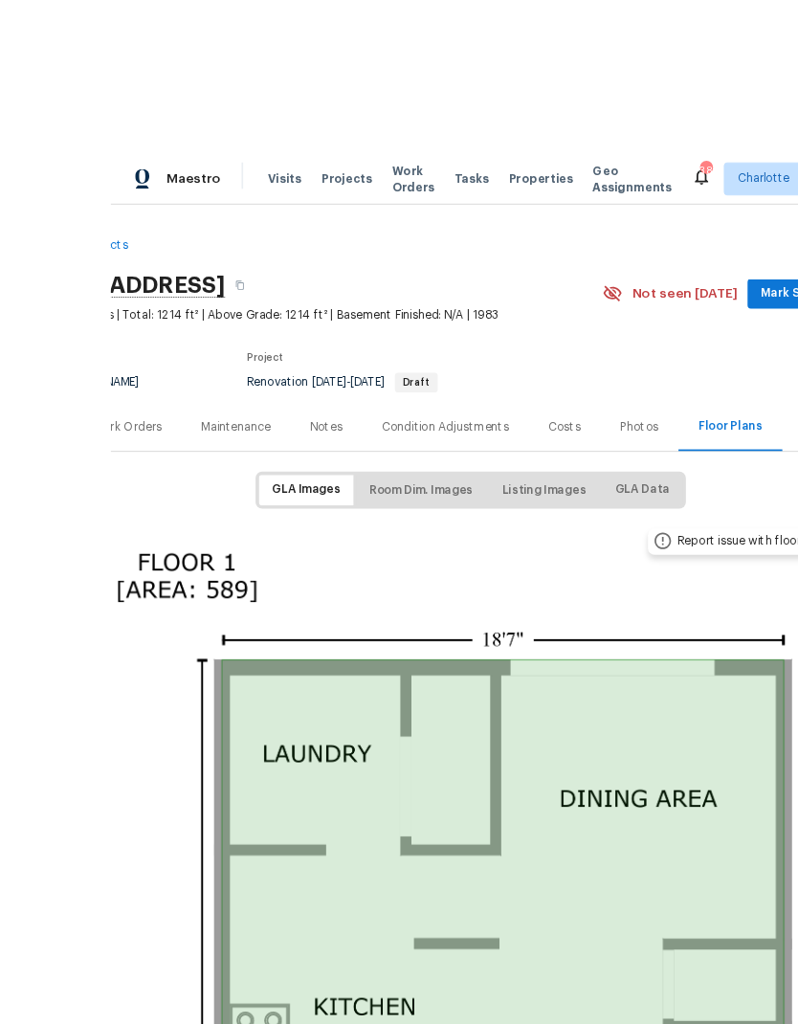
scroll to position [2, 0]
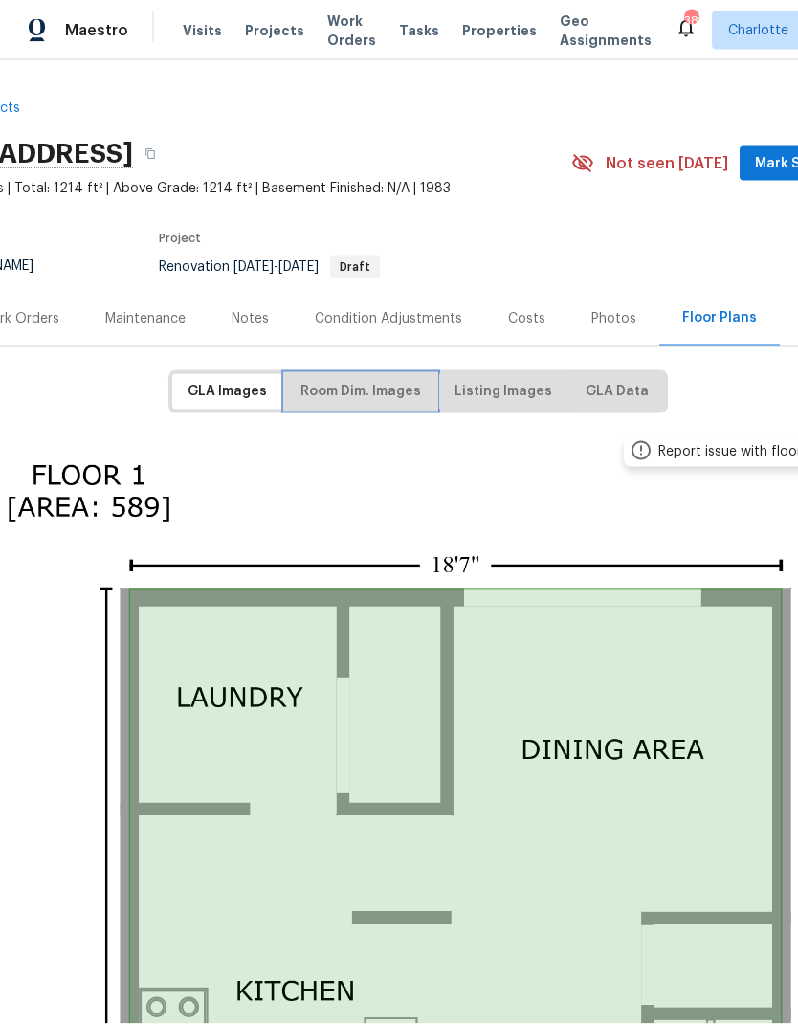
click at [370, 397] on span "Room Dim. Images" at bounding box center [360, 392] width 121 height 24
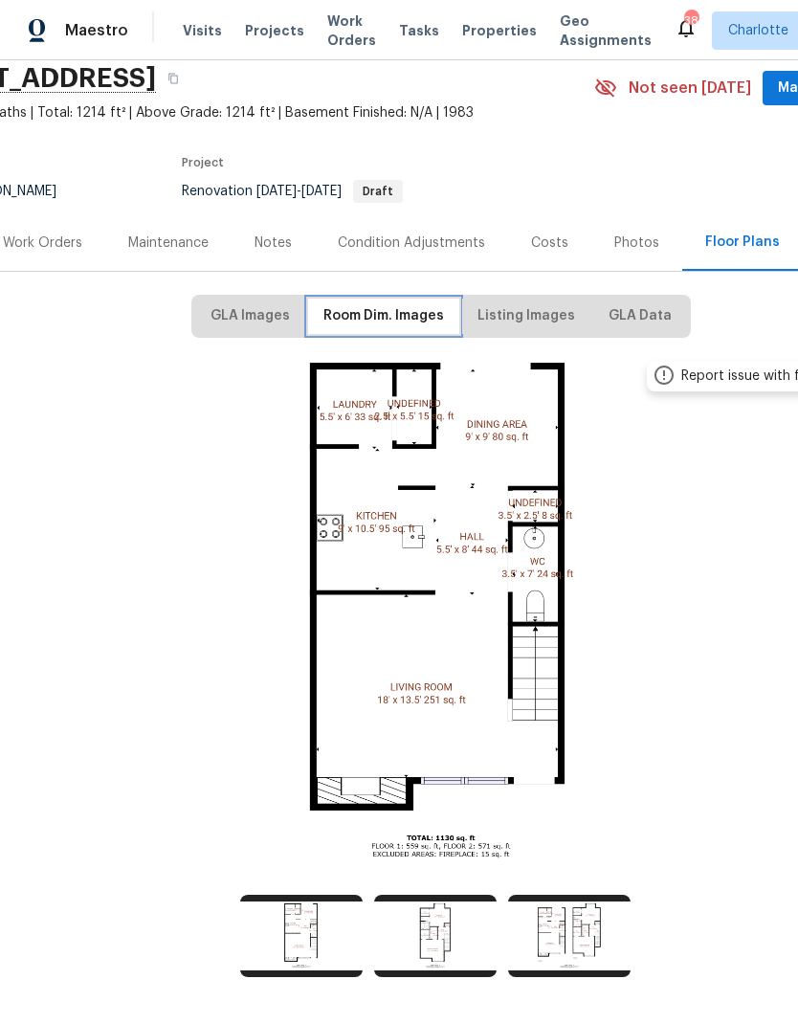
scroll to position [77, 0]
click at [486, 516] on img at bounding box center [441, 613] width 940 height 528
click at [284, 899] on img at bounding box center [301, 936] width 122 height 82
click at [423, 897] on img at bounding box center [435, 936] width 122 height 82
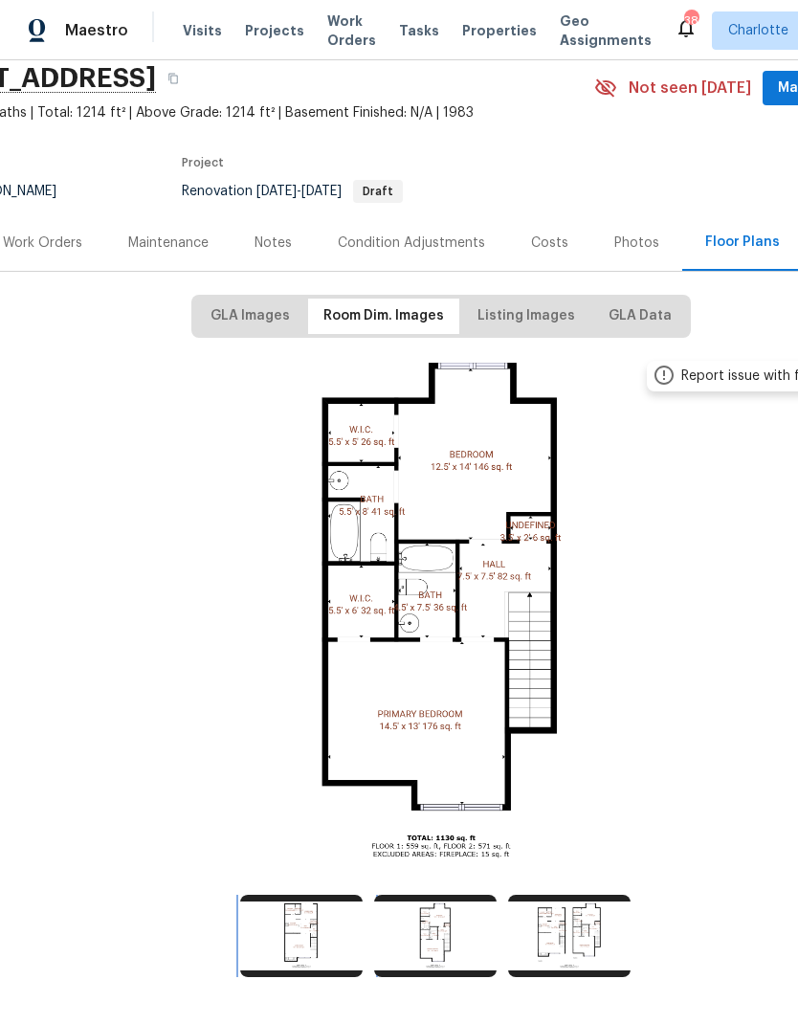
click at [298, 895] on img at bounding box center [301, 936] width 122 height 82
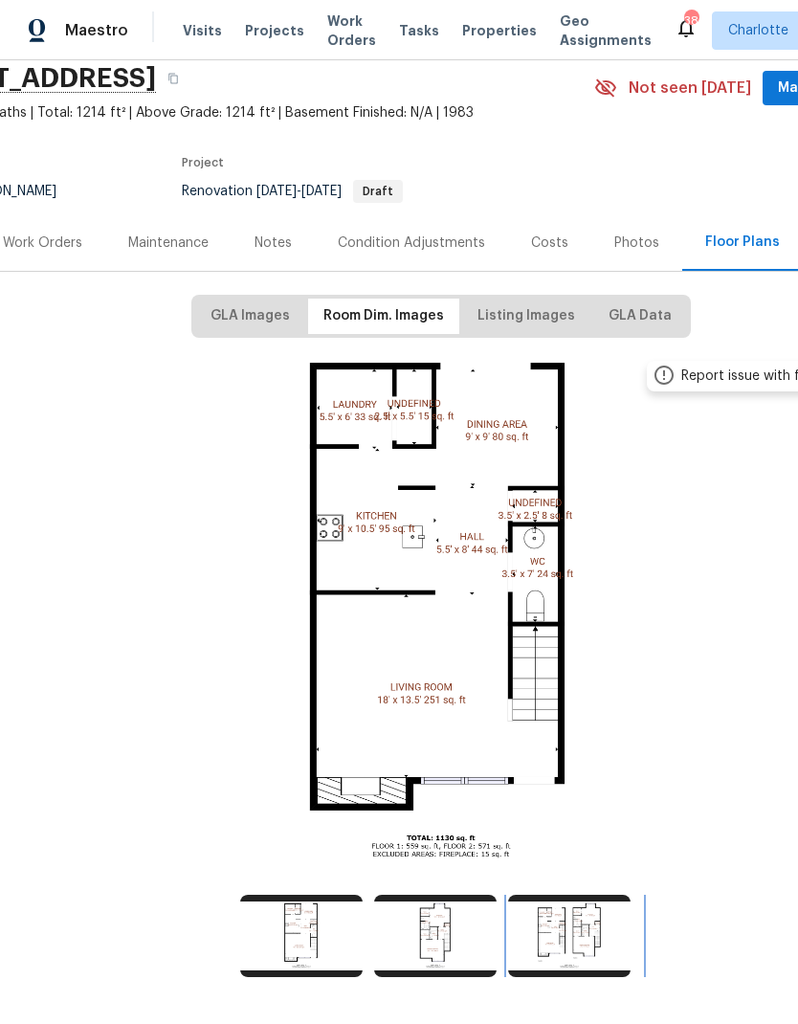
click at [604, 895] on img at bounding box center [569, 936] width 122 height 82
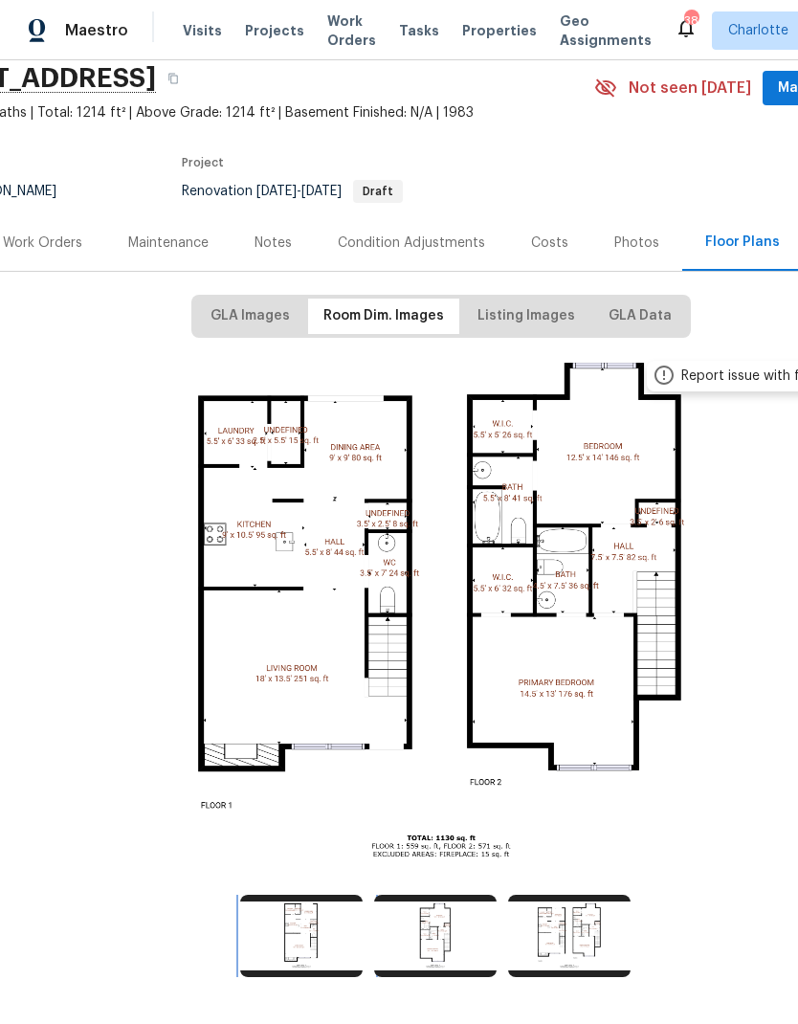
click at [298, 895] on img at bounding box center [301, 936] width 122 height 82
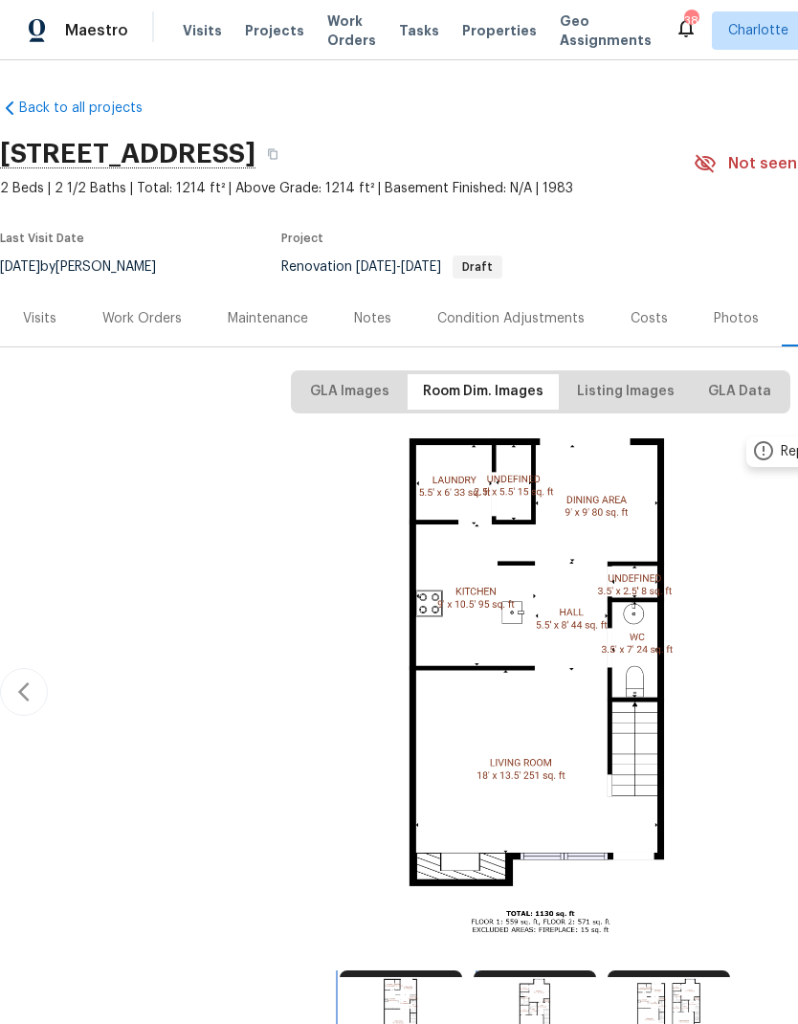
scroll to position [0, 0]
click at [575, 622] on img at bounding box center [541, 689] width 940 height 528
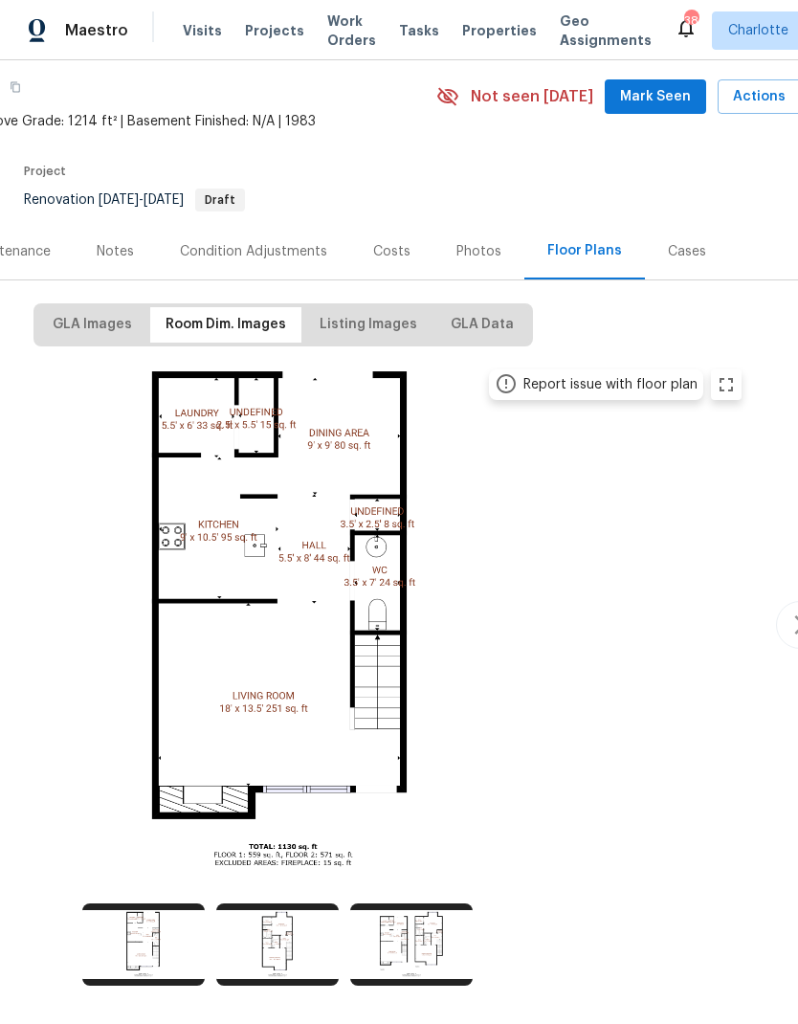
scroll to position [66, 240]
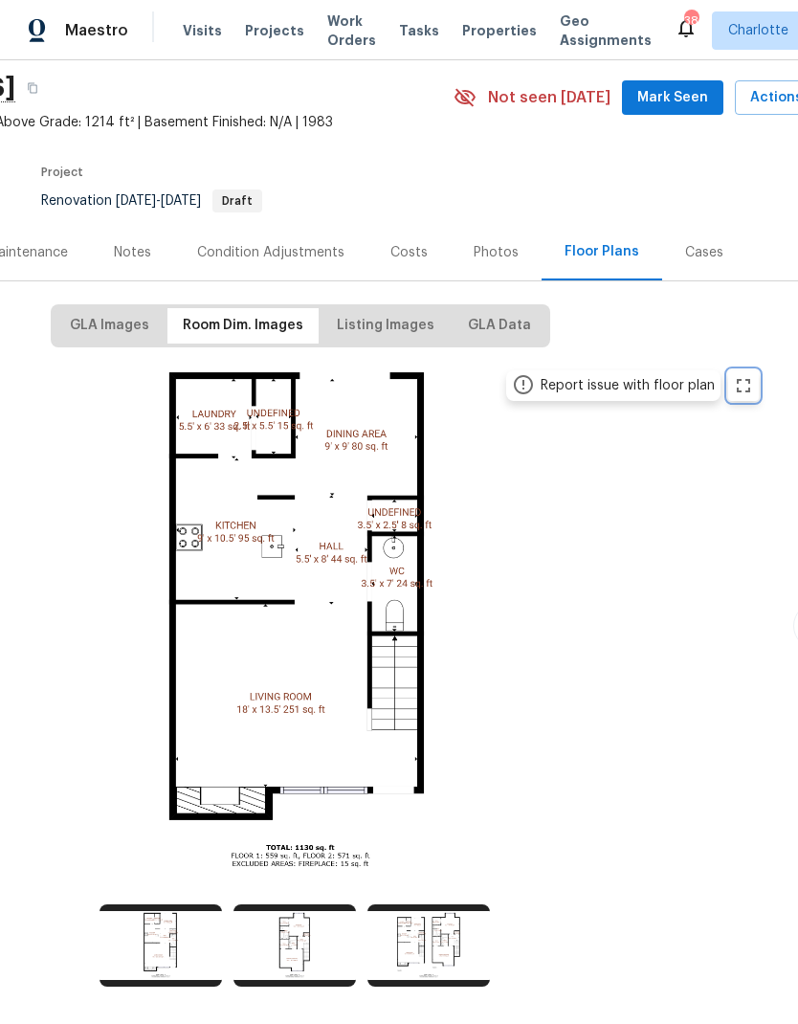
click at [747, 379] on icon "zoom in" at bounding box center [743, 385] width 13 height 13
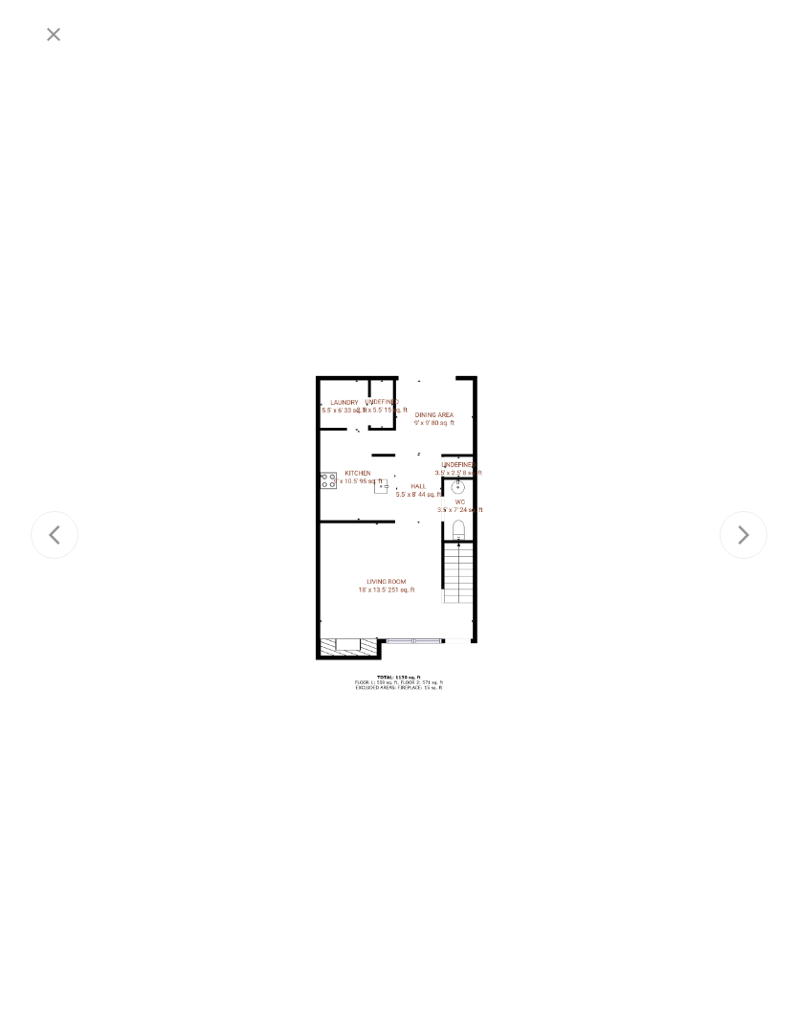
click at [700, 383] on div at bounding box center [399, 534] width 737 height 955
click at [49, 30] on icon "button" at bounding box center [53, 34] width 13 height 13
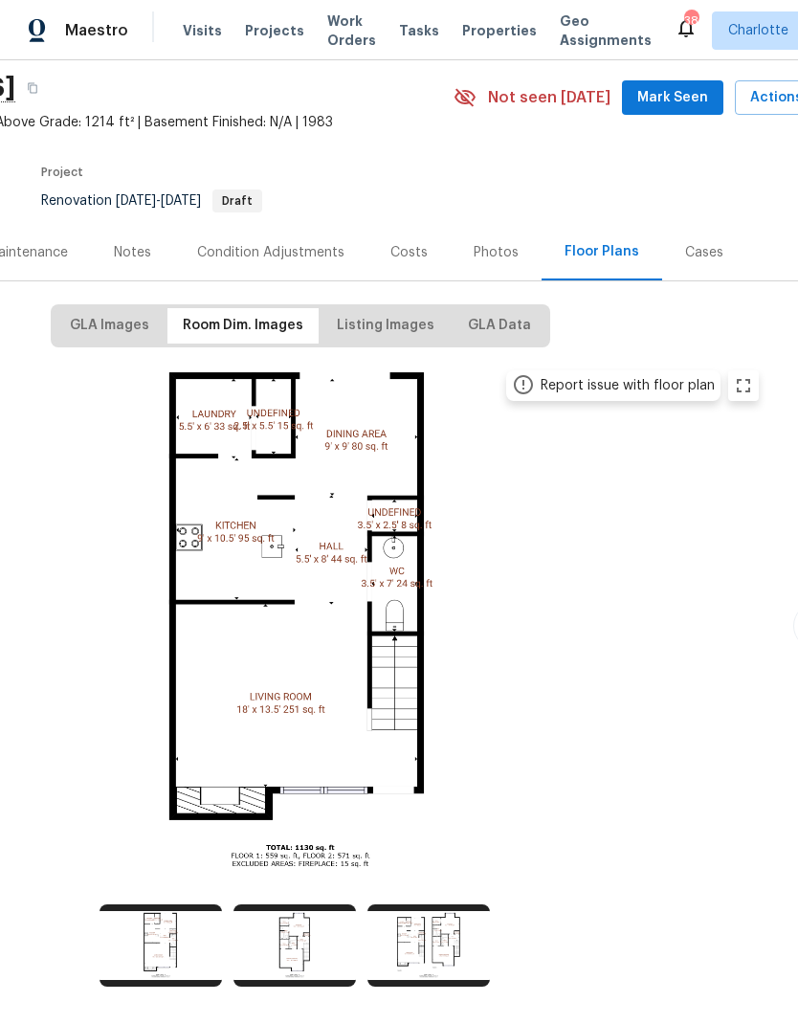
click at [508, 243] on div "Photos" at bounding box center [496, 252] width 45 height 19
